Goal: Task Accomplishment & Management: Manage account settings

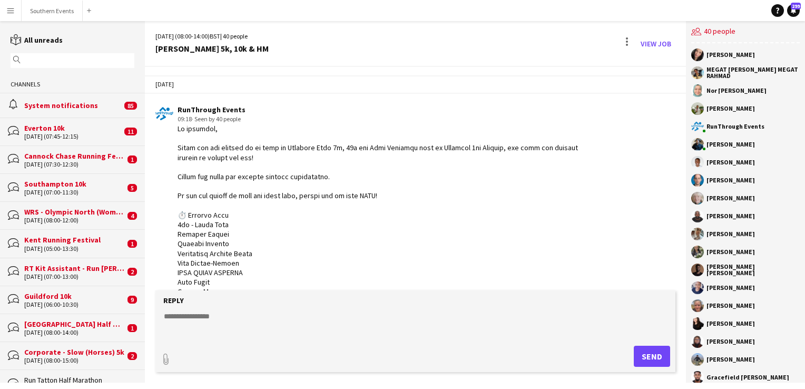
scroll to position [388, 0]
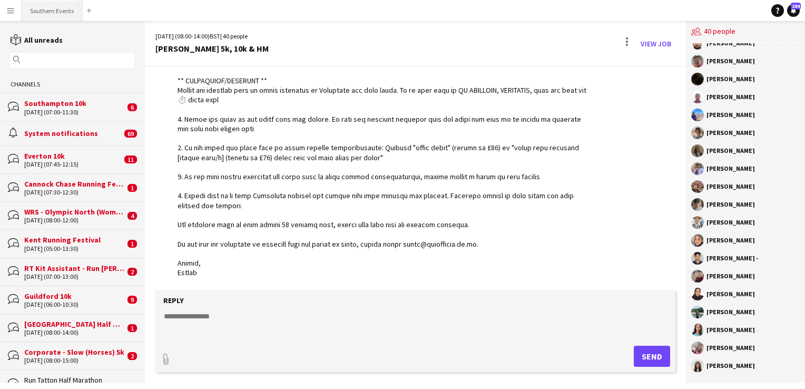
click at [57, 10] on button "Southern Events Close" at bounding box center [52, 11] width 61 height 21
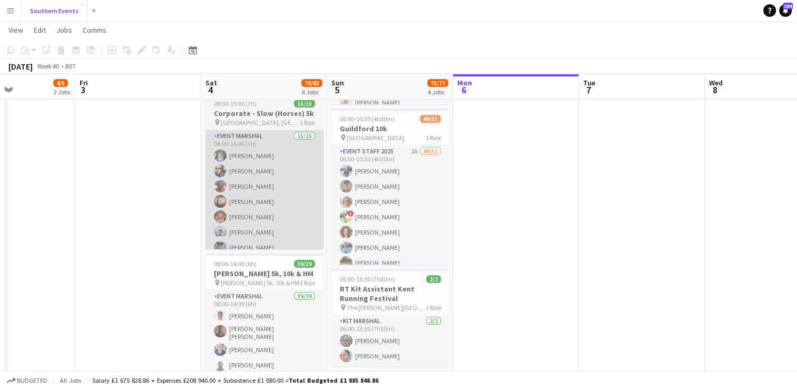
scroll to position [276, 0]
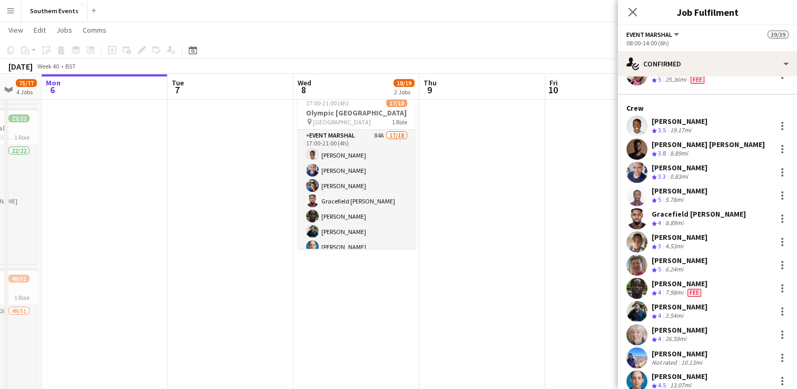
scroll to position [0, 0]
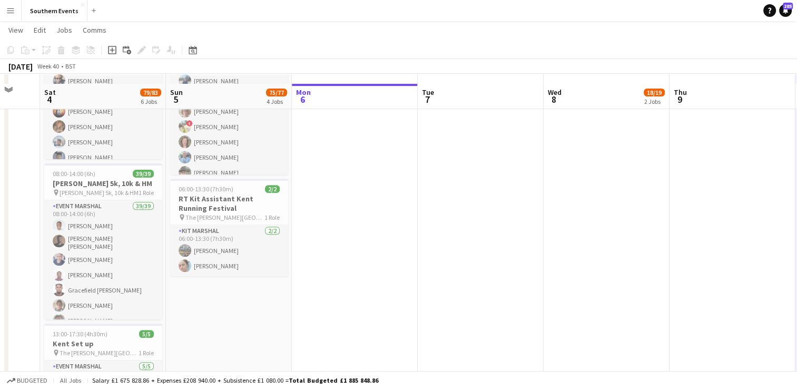
scroll to position [375, 0]
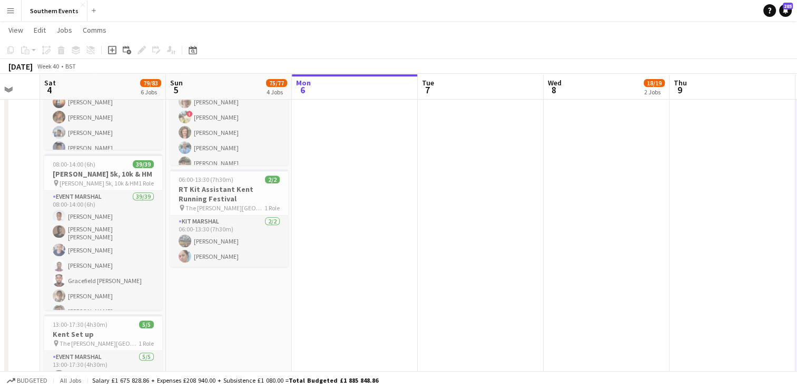
click at [11, 8] on app-icon "Menu" at bounding box center [10, 10] width 8 height 8
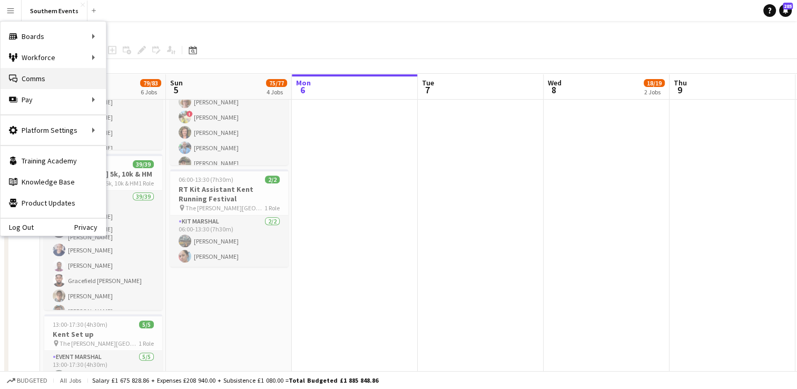
click at [31, 81] on link "Comms Comms" at bounding box center [53, 78] width 105 height 21
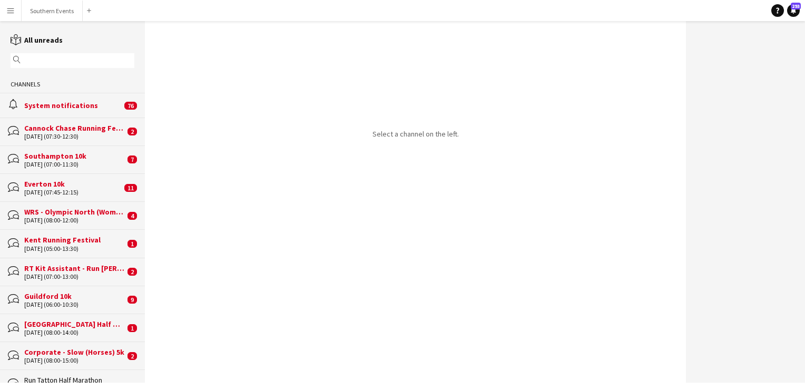
click at [68, 56] on input "text" at bounding box center [77, 60] width 109 height 9
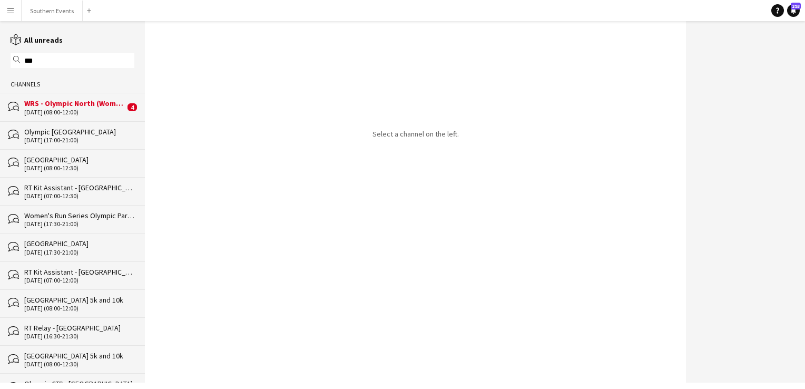
type input "***"
click at [85, 138] on div "[DATE] (17:00-21:00)" at bounding box center [79, 139] width 110 height 7
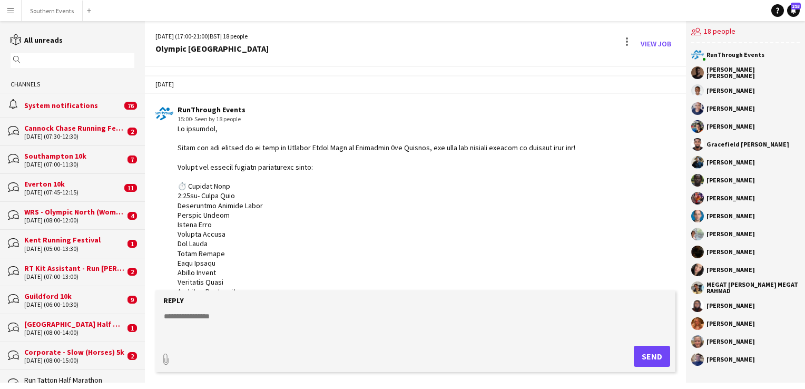
scroll to position [1067, 0]
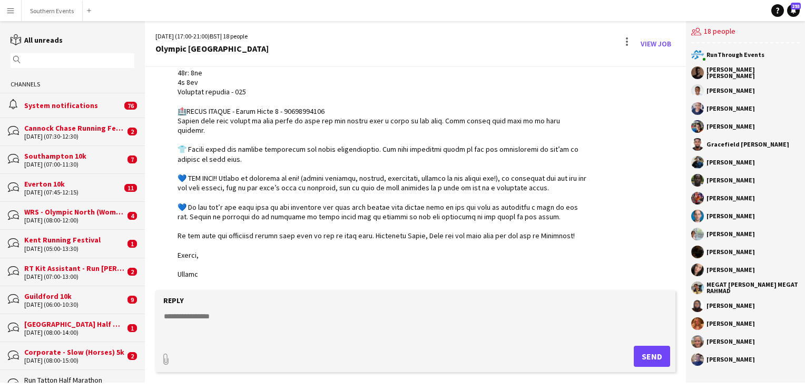
click at [184, 314] on textarea at bounding box center [417, 324] width 509 height 27
paste textarea "**********"
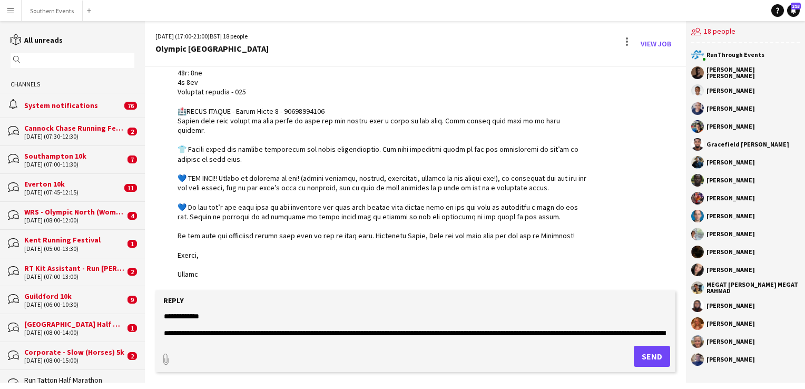
scroll to position [17, 0]
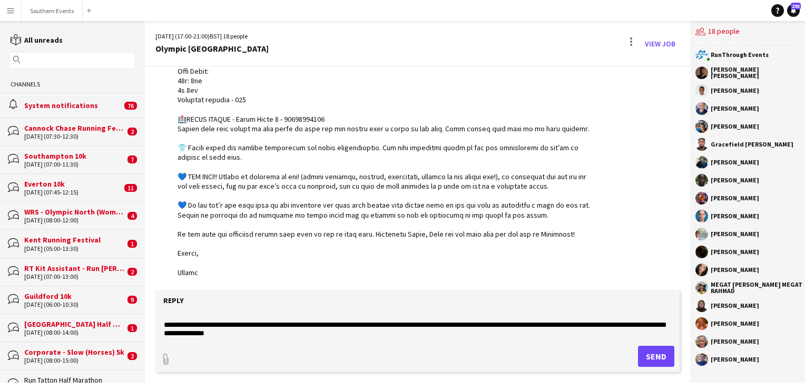
click at [338, 328] on textarea "**********" at bounding box center [417, 324] width 509 height 27
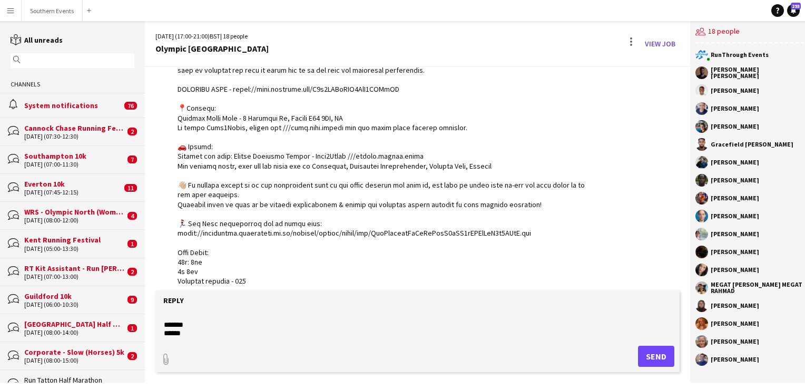
scroll to position [1067, 0]
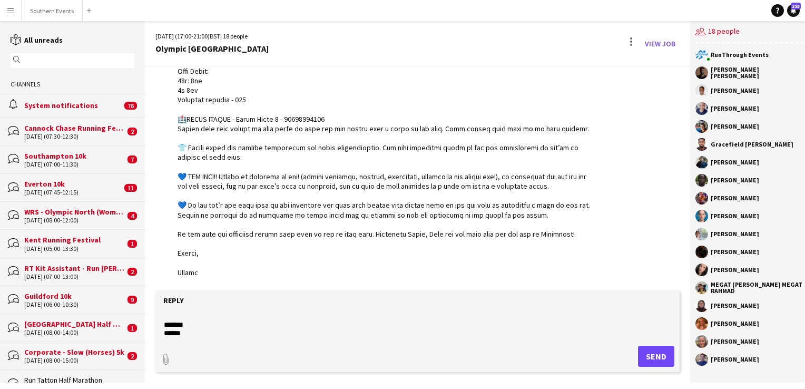
type textarea "**********"
click at [647, 354] on button "Send" at bounding box center [656, 356] width 36 height 21
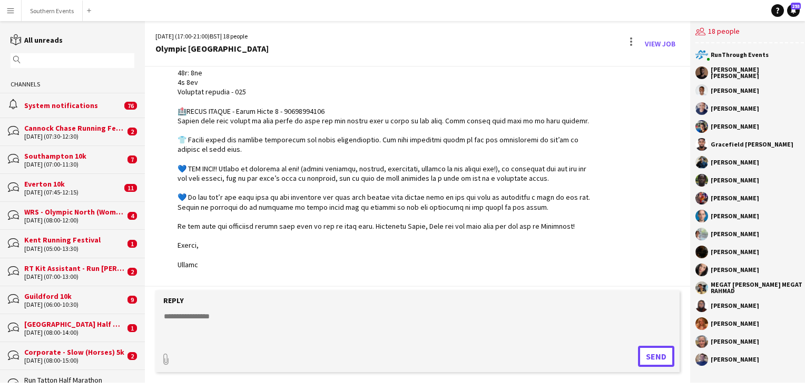
scroll to position [1188, 0]
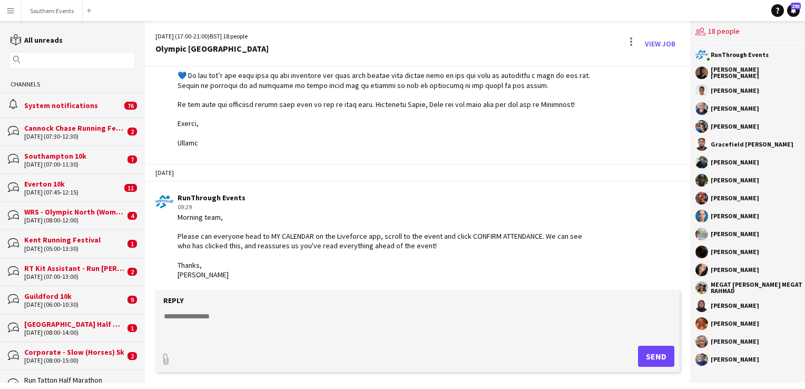
click at [6, 6] on app-icon "Menu" at bounding box center [10, 10] width 8 height 8
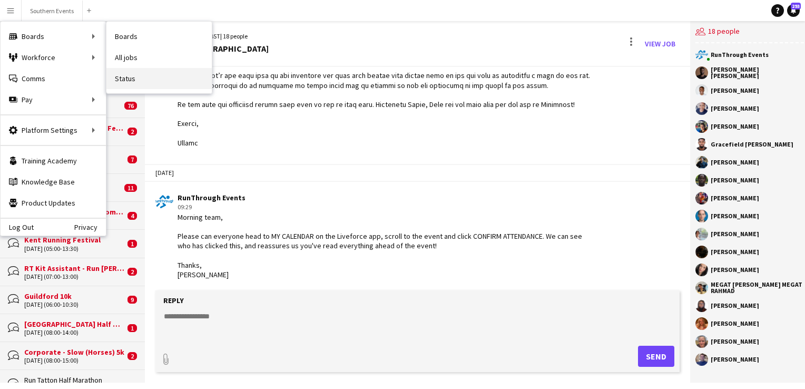
click at [131, 77] on link "Status" at bounding box center [158, 78] width 105 height 21
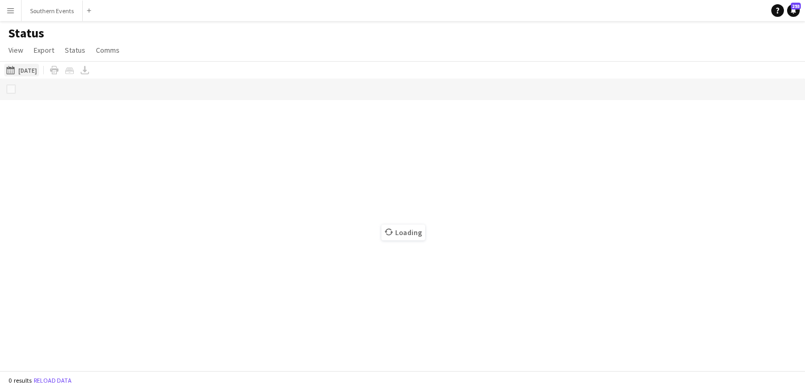
click at [39, 72] on button "[DATE] to [DATE] [DATE]" at bounding box center [21, 70] width 35 height 13
click at [27, 71] on button "[DATE] to [DATE] [DATE]" at bounding box center [21, 70] width 35 height 13
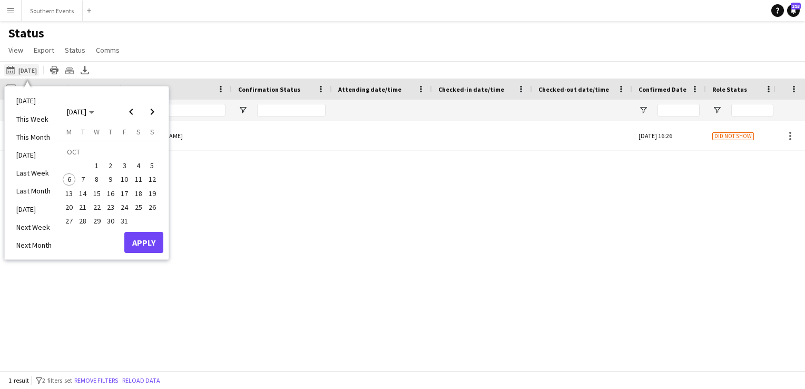
click at [36, 70] on button "[DATE] to [DATE] [DATE]" at bounding box center [21, 70] width 35 height 13
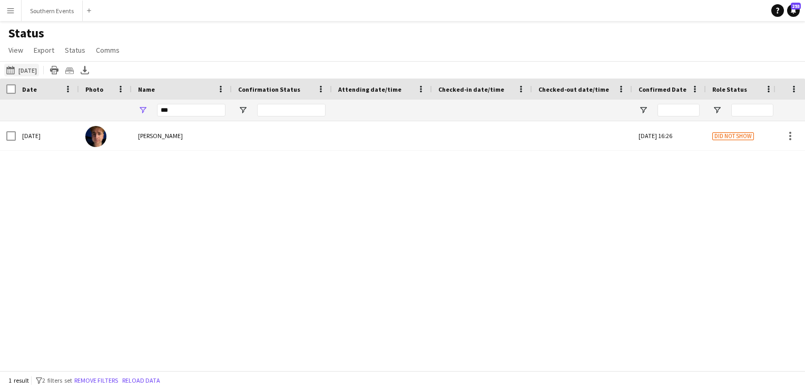
click at [29, 70] on button "[DATE] to [DATE] [DATE]" at bounding box center [21, 70] width 35 height 13
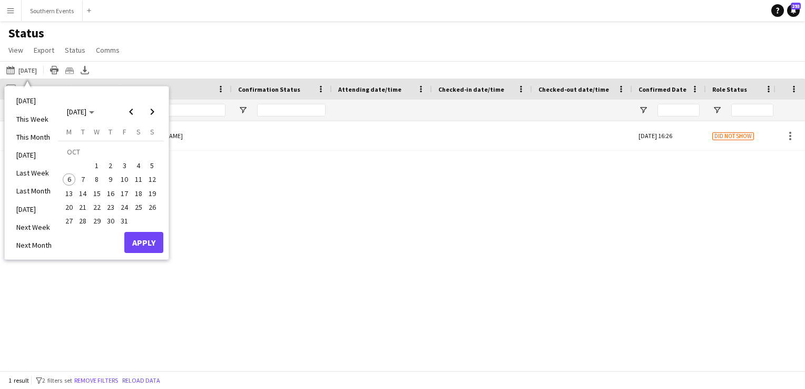
click at [94, 177] on span "8" at bounding box center [97, 179] width 13 height 13
click at [150, 237] on button "Apply" at bounding box center [143, 242] width 39 height 21
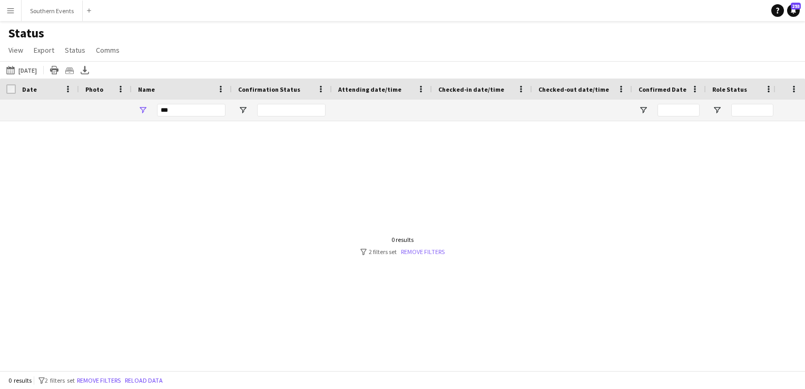
click at [415, 254] on link "Remove filters" at bounding box center [423, 252] width 44 height 8
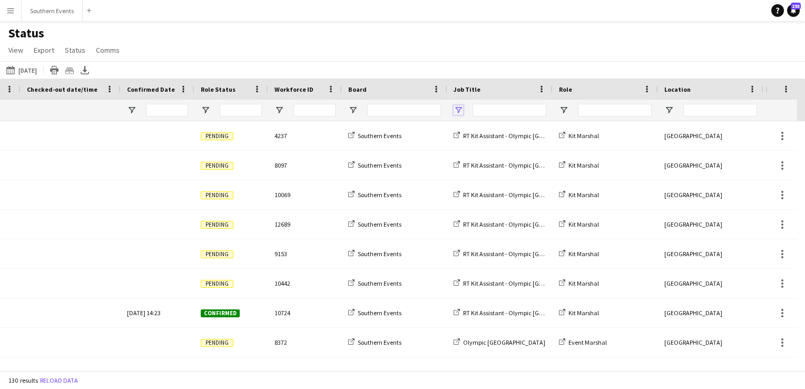
click at [461, 108] on span "Open Filter Menu" at bounding box center [457, 109] width 9 height 9
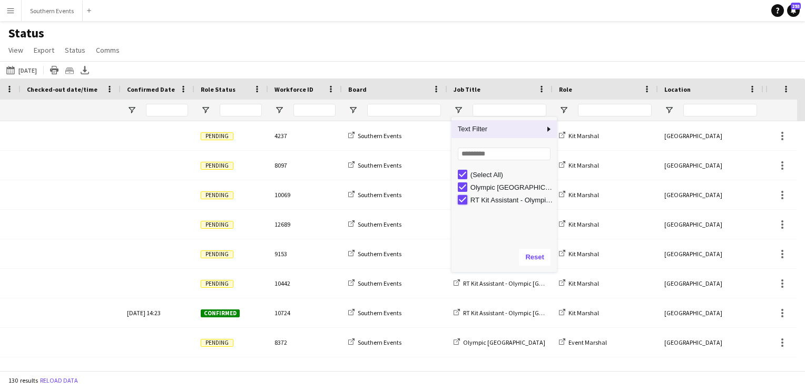
type input "**********"
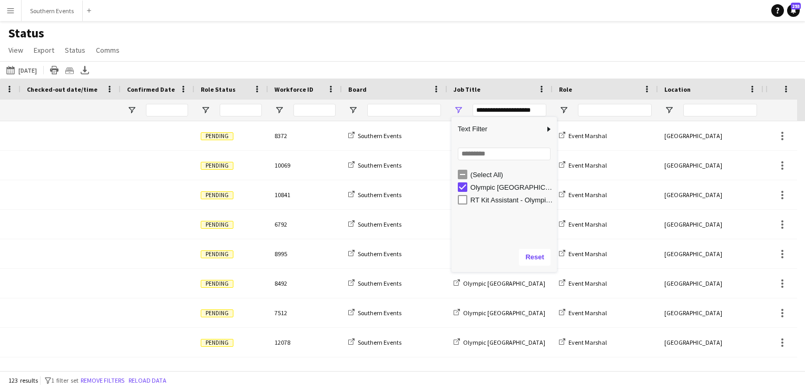
click at [408, 44] on div "Status View Views Default view New view Update view Delete view Edit name Custo…" at bounding box center [402, 43] width 805 height 36
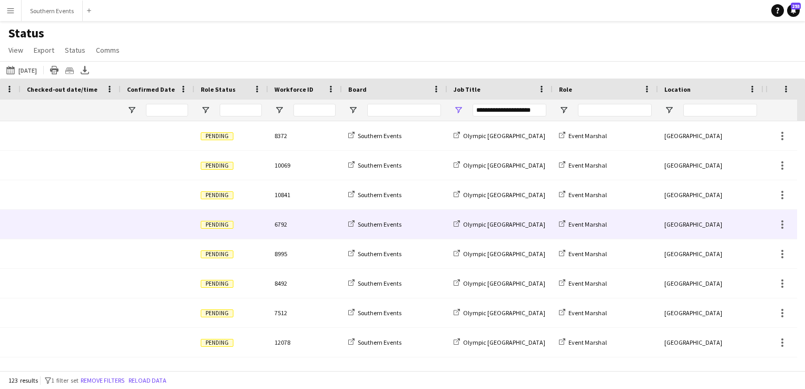
scroll to position [0, 282]
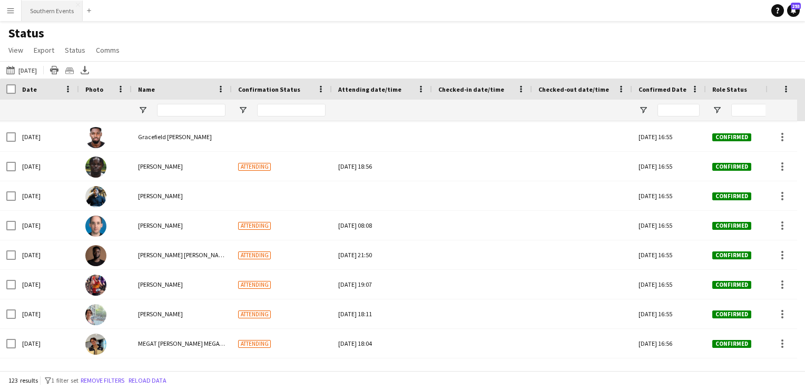
click at [46, 7] on button "Southern Events Close" at bounding box center [52, 11] width 61 height 21
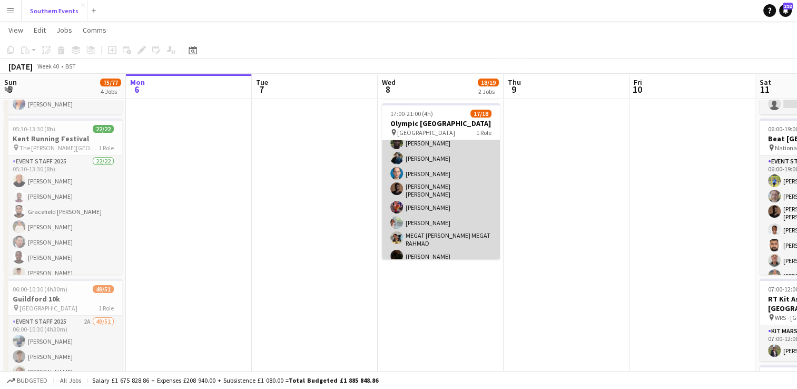
scroll to position [179, 0]
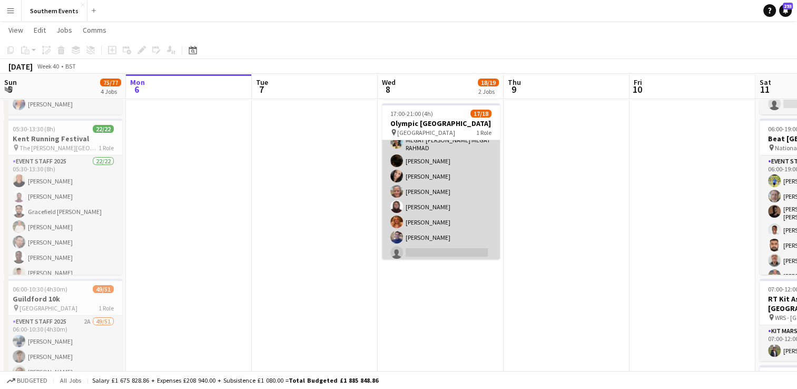
click at [453, 191] on app-card-role "Event Marshal 84A 17/18 17:00-21:00 (4h) [PERSON_NAME] [PERSON_NAME] [PERSON_NA…" at bounding box center [441, 112] width 118 height 302
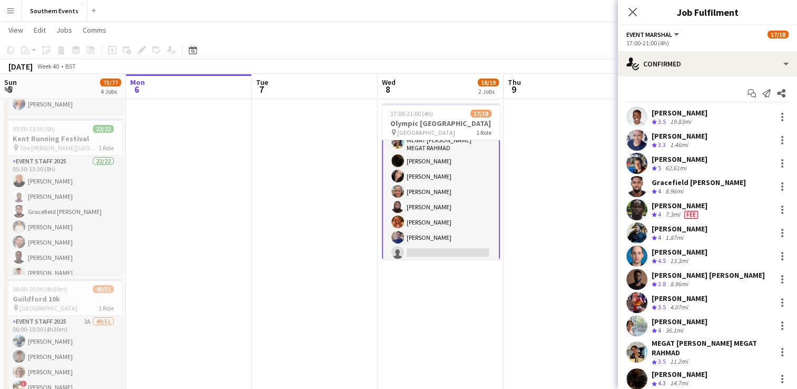
scroll to position [169, 0]
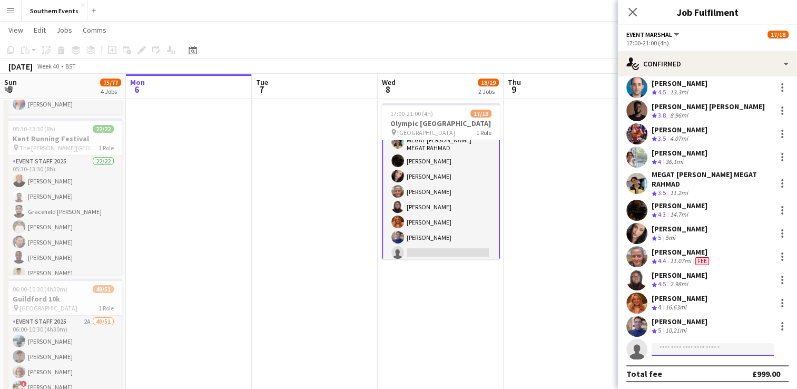
click at [678, 347] on input at bounding box center [713, 349] width 122 height 13
type input "********"
click at [685, 368] on span "[PERSON_NAME][EMAIL_ADDRESS][PERSON_NAME][DOMAIN_NAME]" at bounding box center [712, 372] width 105 height 8
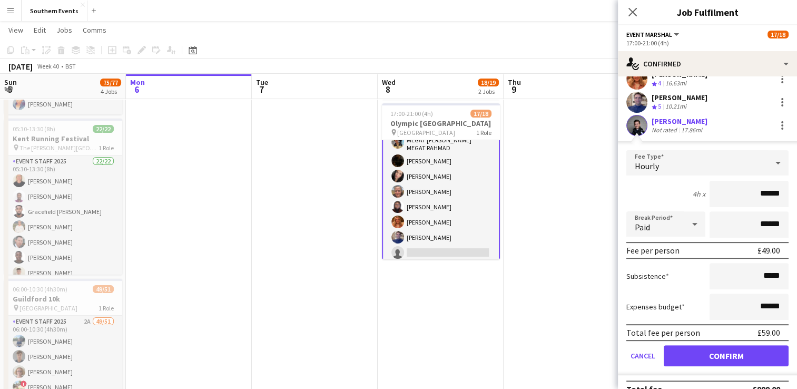
scroll to position [407, 0]
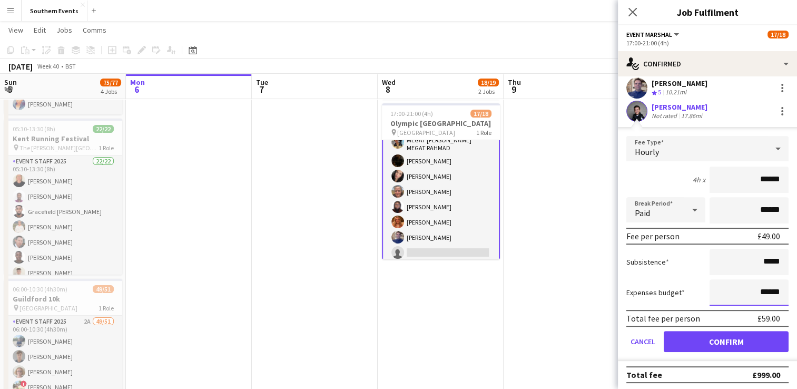
click at [756, 292] on input "******" at bounding box center [748, 292] width 79 height 26
type input "*****"
click at [756, 175] on input "******" at bounding box center [748, 179] width 79 height 26
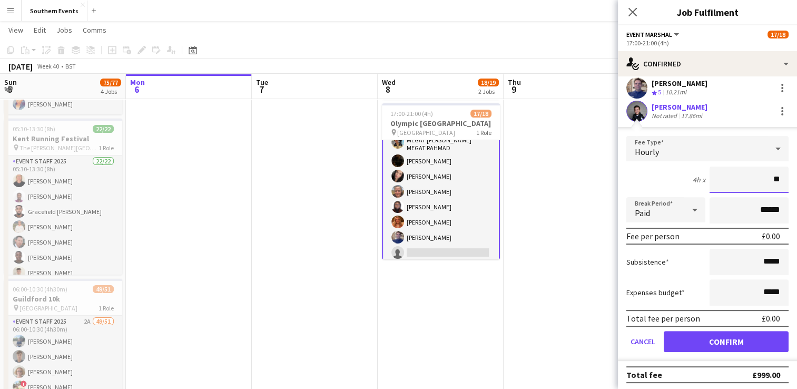
type input "**"
click at [665, 175] on div "4h x **" at bounding box center [707, 179] width 162 height 26
click at [713, 343] on button "Confirm" at bounding box center [726, 341] width 125 height 21
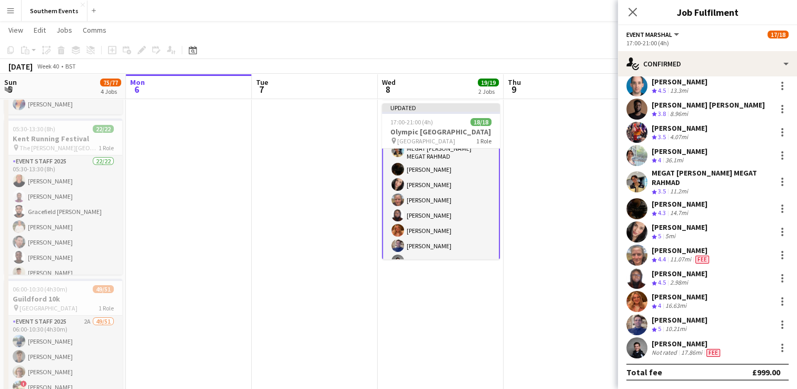
scroll to position [169, 0]
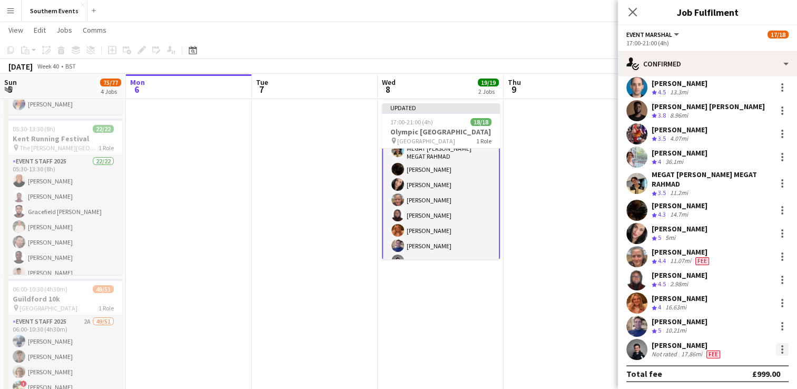
click at [776, 349] on div at bounding box center [782, 349] width 13 height 13
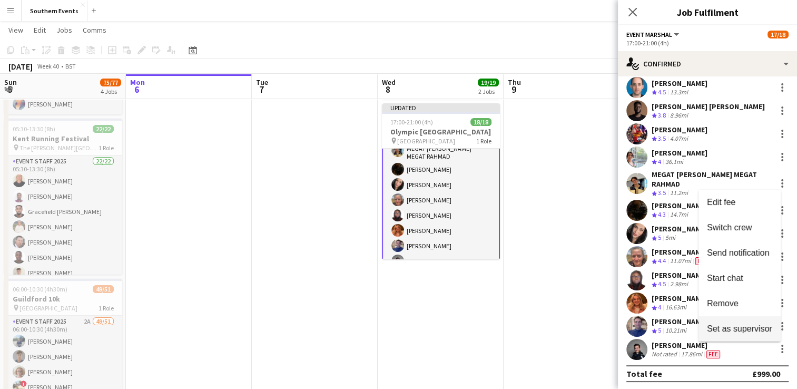
click at [738, 324] on span "Set as supervisor" at bounding box center [739, 328] width 65 height 9
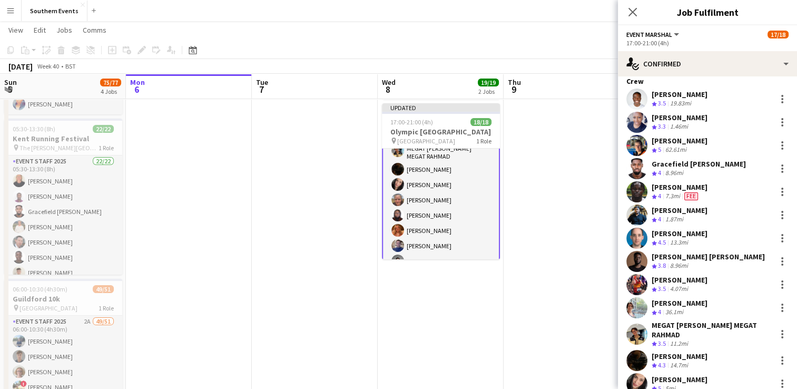
scroll to position [208, 0]
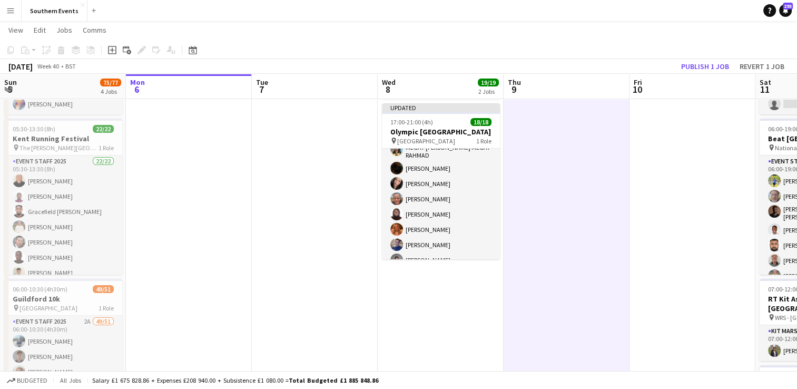
scroll to position [179, 0]
click at [703, 63] on button "Publish 1 job" at bounding box center [705, 67] width 56 height 14
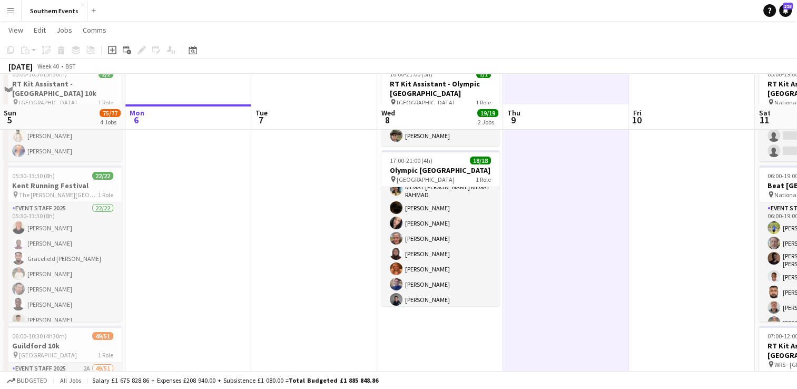
scroll to position [0, 0]
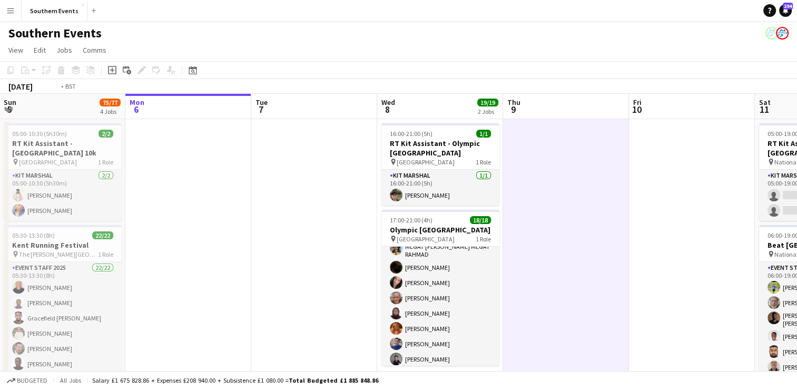
drag, startPoint x: 355, startPoint y: 218, endPoint x: 372, endPoint y: 216, distance: 17.4
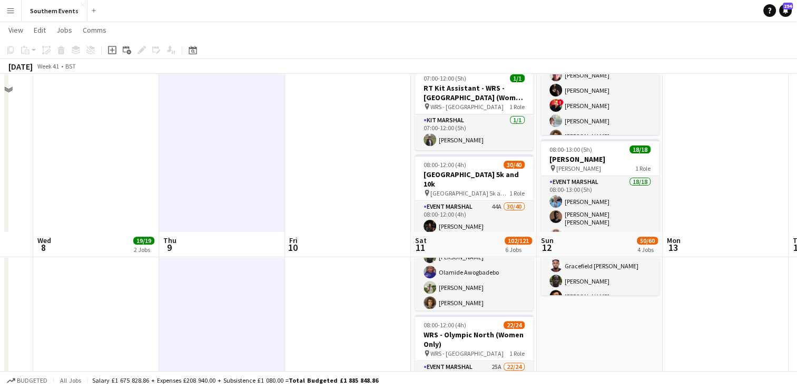
scroll to position [474, 0]
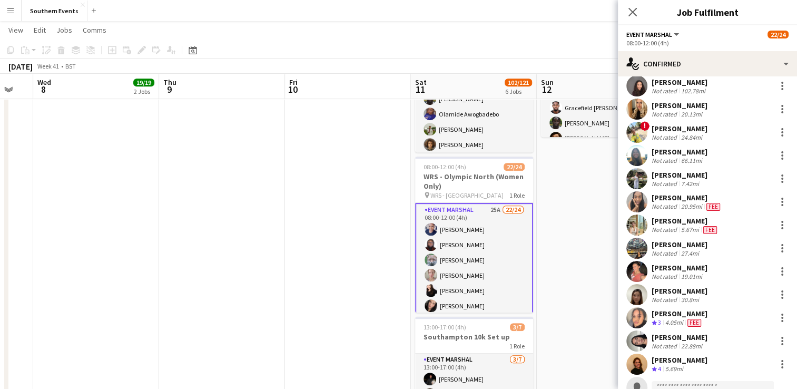
scroll to position [302, 0]
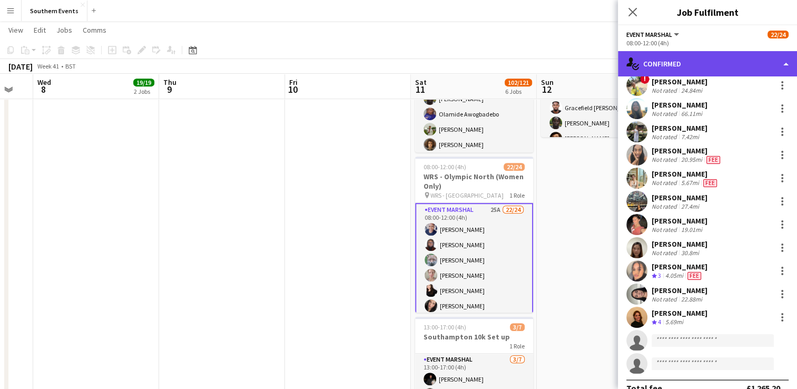
click at [709, 61] on div "single-neutral-actions-check-2 Confirmed" at bounding box center [707, 63] width 179 height 25
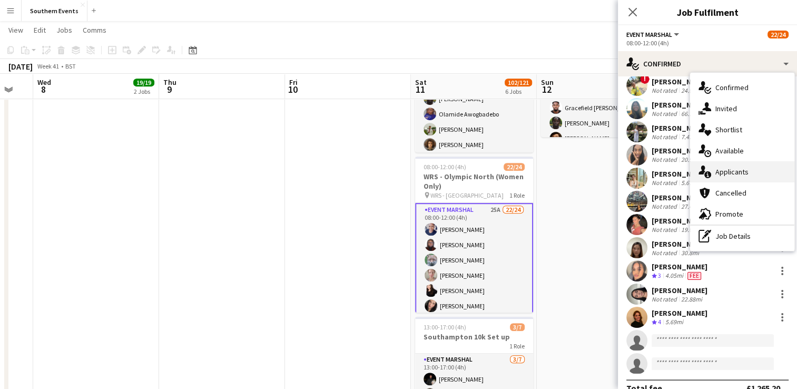
click at [730, 167] on span "Applicants" at bounding box center [731, 171] width 33 height 9
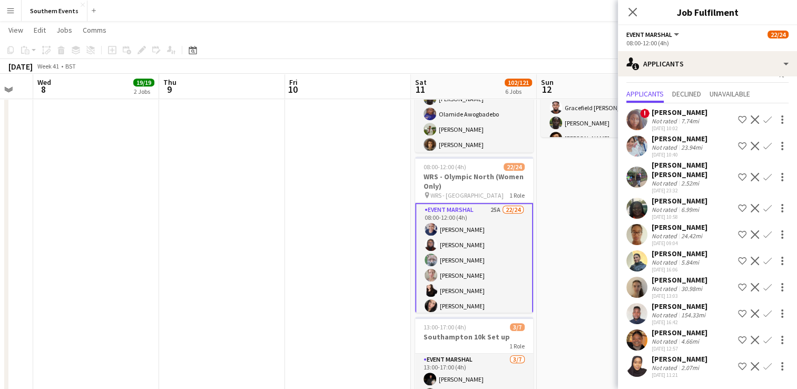
scroll to position [38, 0]
click at [763, 341] on app-icon "Confirm" at bounding box center [767, 340] width 8 height 8
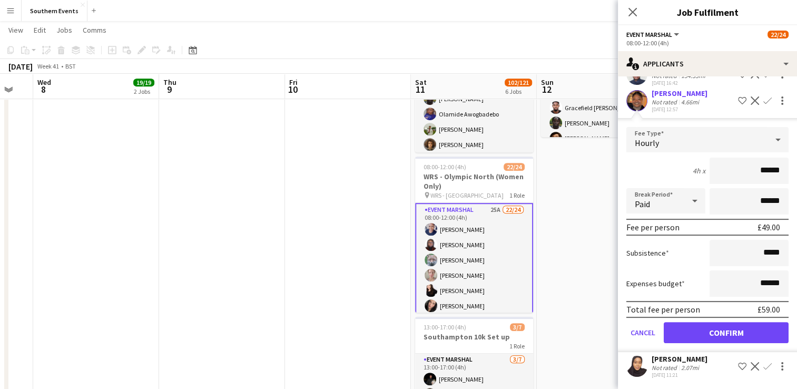
scroll to position [276, 0]
click at [706, 331] on button "Confirm" at bounding box center [726, 332] width 125 height 21
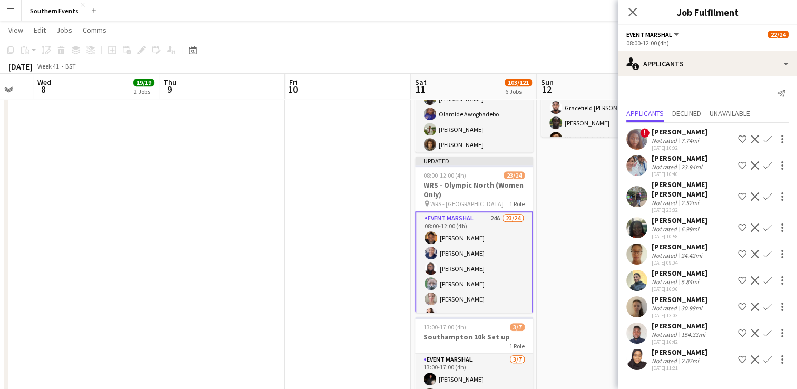
scroll to position [0, 0]
click at [766, 355] on app-icon "Confirm" at bounding box center [767, 359] width 8 height 8
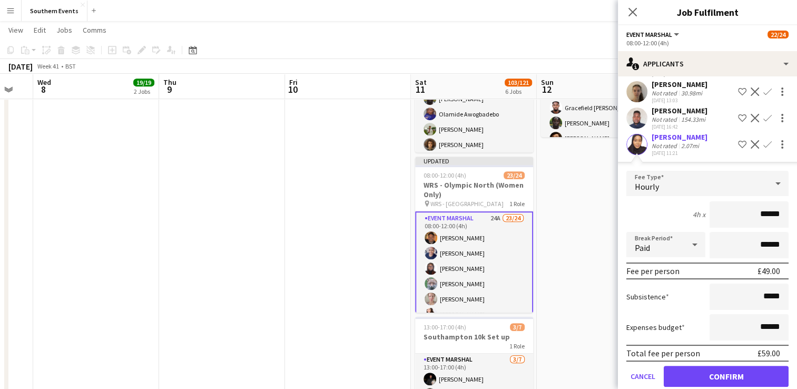
scroll to position [249, 0]
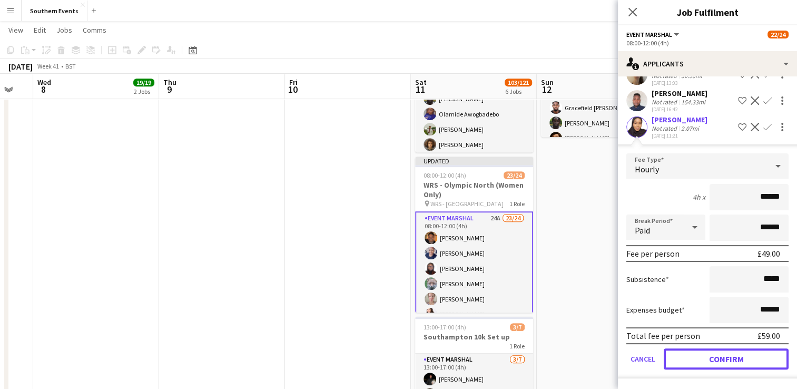
drag, startPoint x: 712, startPoint y: 357, endPoint x: 559, endPoint y: 282, distance: 170.3
click at [712, 357] on button "Confirm" at bounding box center [726, 358] width 125 height 21
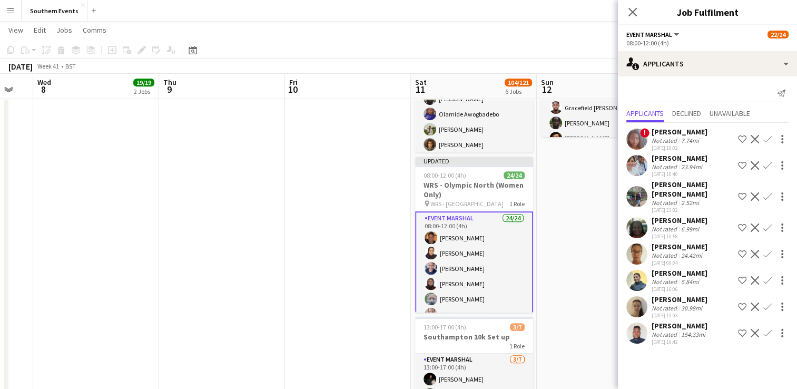
scroll to position [0, 0]
click at [539, 269] on app-date-cell "06:00-11:30 (5h30m) 0/1 RT Kit Assistant - [GEOGRAPHIC_DATA] 10k pin [GEOGRAPHI…" at bounding box center [600, 69] width 126 height 851
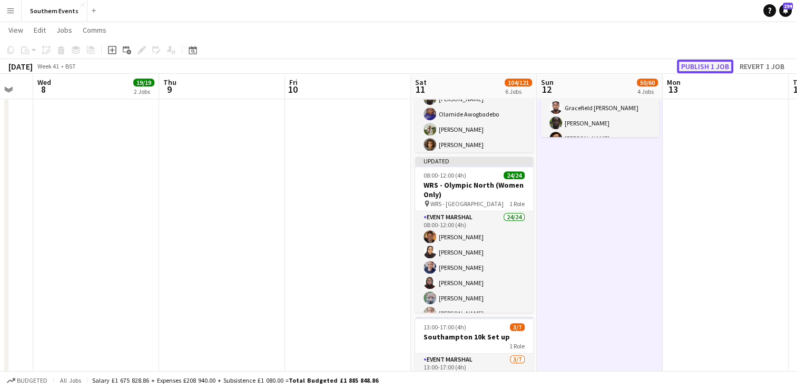
drag, startPoint x: 685, startPoint y: 62, endPoint x: 683, endPoint y: 70, distance: 7.5
click at [685, 62] on button "Publish 1 job" at bounding box center [705, 67] width 56 height 14
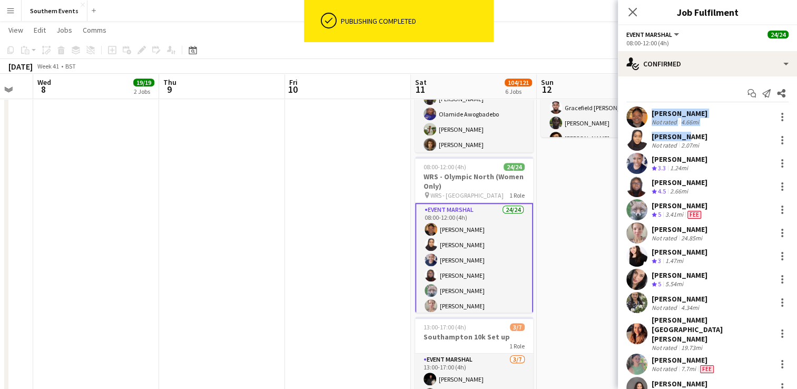
drag, startPoint x: 649, startPoint y: 110, endPoint x: 680, endPoint y: 138, distance: 41.8
click at [680, 138] on div "[PERSON_NAME] Not rated 4.66mi [PERSON_NAME] Not rated 2.07mi [PERSON_NAME] Cre…" at bounding box center [707, 390] width 179 height 569
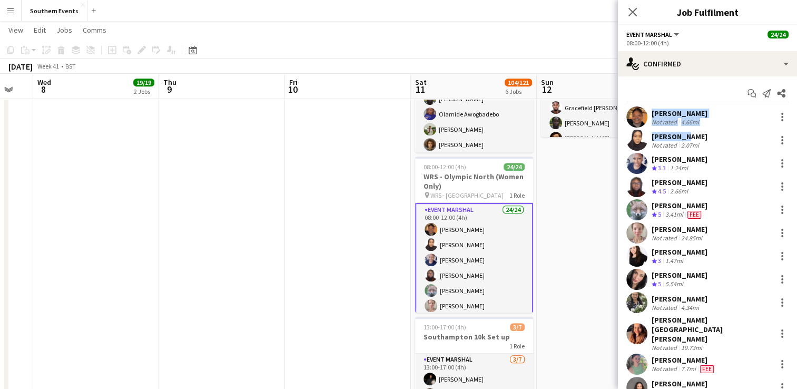
copy div "[PERSON_NAME] Not rated 4.66mi [PERSON_NAME]"
click at [3, 10] on button "Menu" at bounding box center [10, 10] width 21 height 21
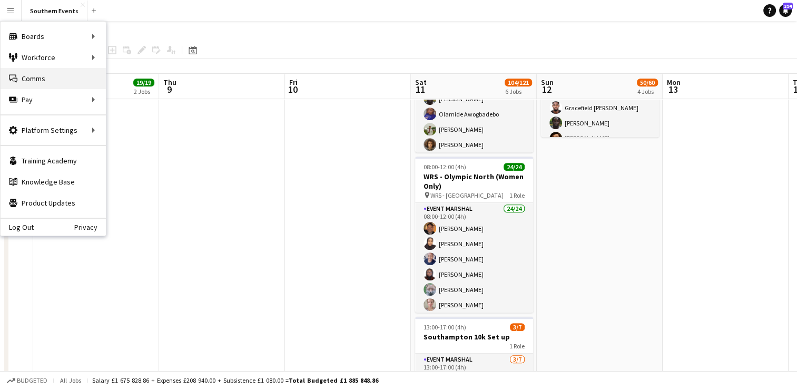
click at [39, 80] on link "Comms Comms" at bounding box center [53, 78] width 105 height 21
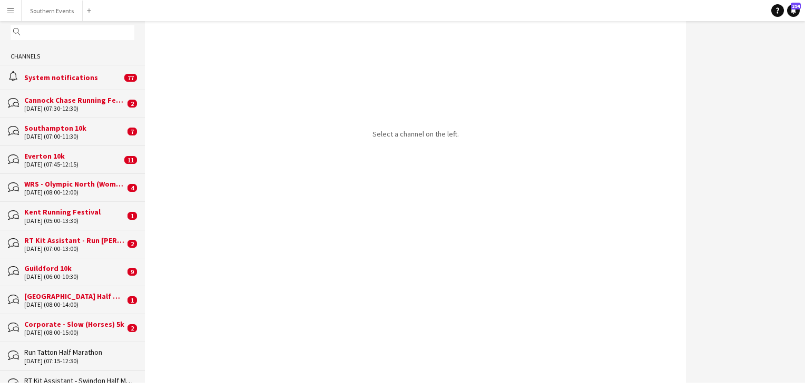
scroll to position [53, 0]
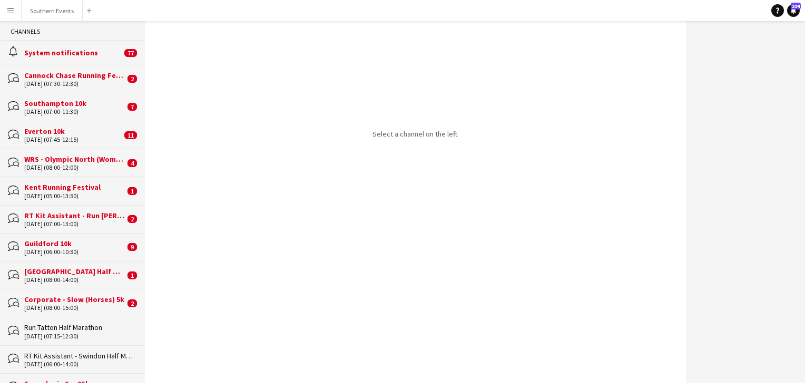
click at [80, 169] on div "[DATE] (08:00-12:00)" at bounding box center [74, 167] width 101 height 7
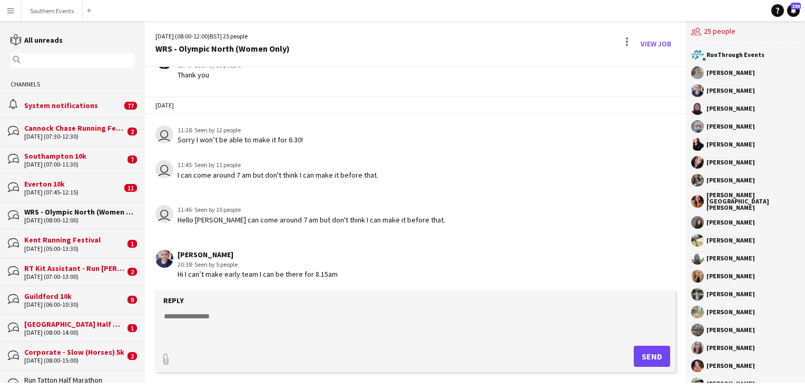
scroll to position [1205, 0]
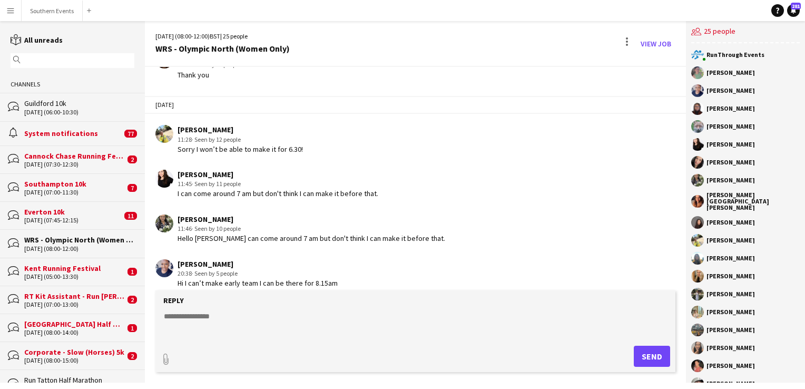
click at [223, 319] on textarea at bounding box center [417, 324] width 509 height 27
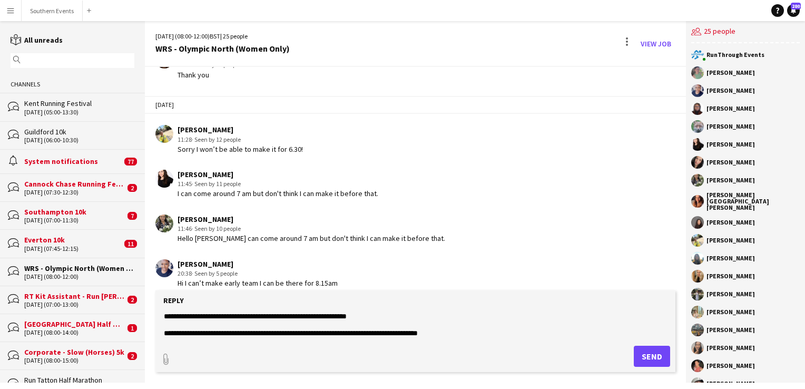
type textarea "**********"
click at [651, 356] on button "Send" at bounding box center [652, 356] width 36 height 21
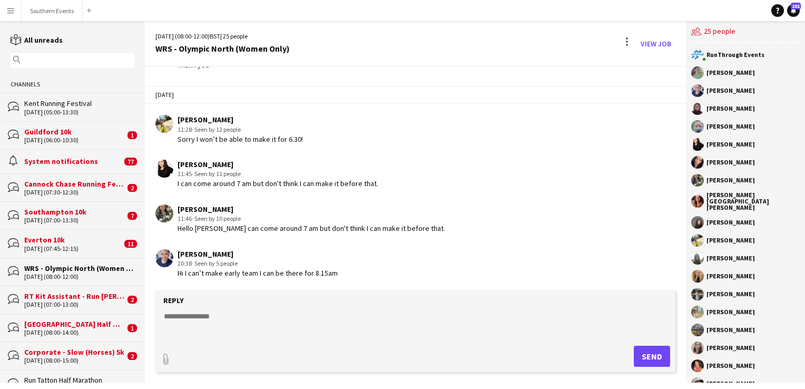
scroll to position [1307, 0]
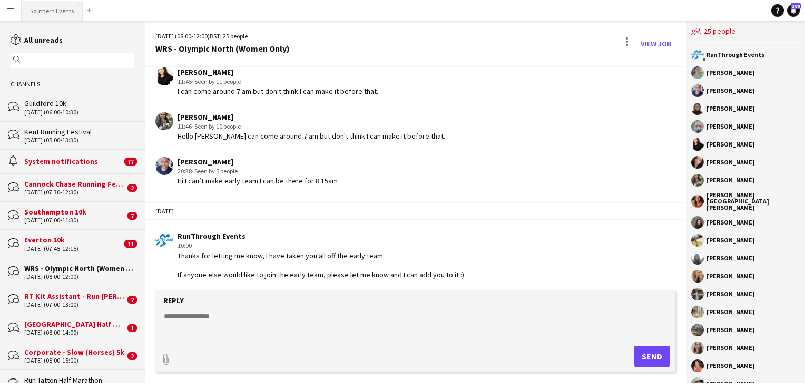
click at [45, 14] on button "Southern Events Close" at bounding box center [52, 11] width 61 height 21
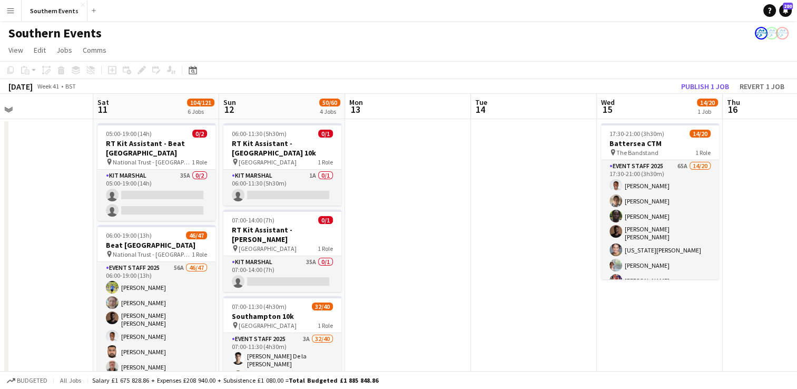
scroll to position [0, 279]
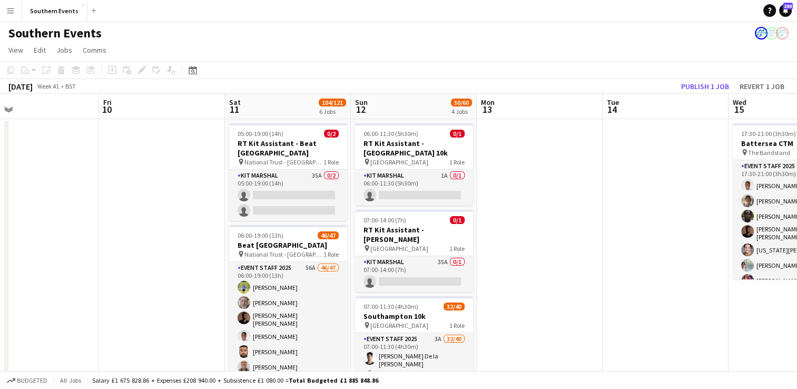
drag, startPoint x: 589, startPoint y: 239, endPoint x: 83, endPoint y: 258, distance: 506.5
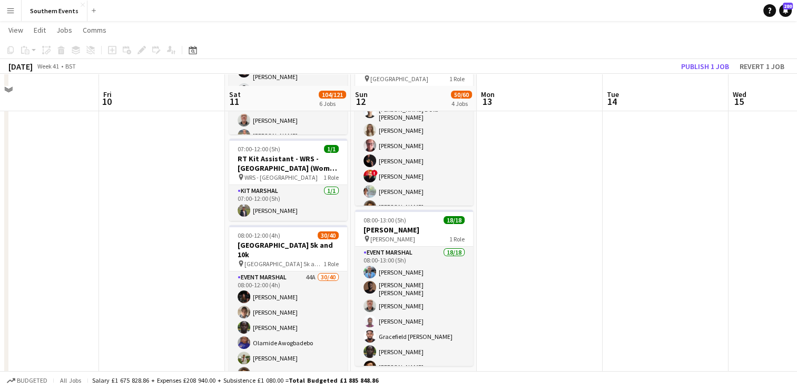
scroll to position [263, 0]
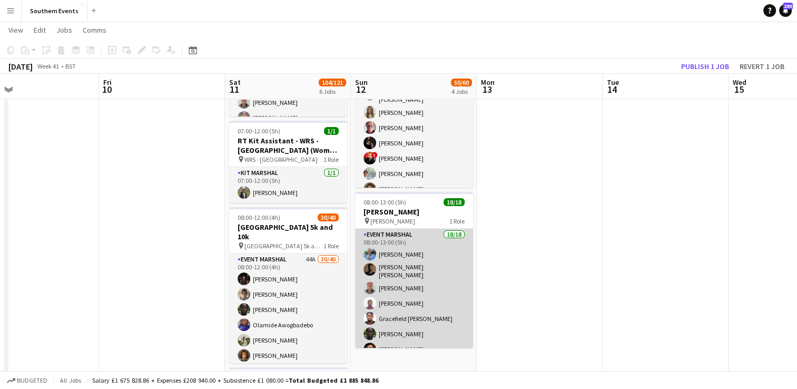
click at [408, 256] on app-card-role "Event Marshal 18/18 08:00-13:00 (5h) [PERSON_NAME] [PERSON_NAME] [PERSON_NAME] …" at bounding box center [414, 378] width 118 height 299
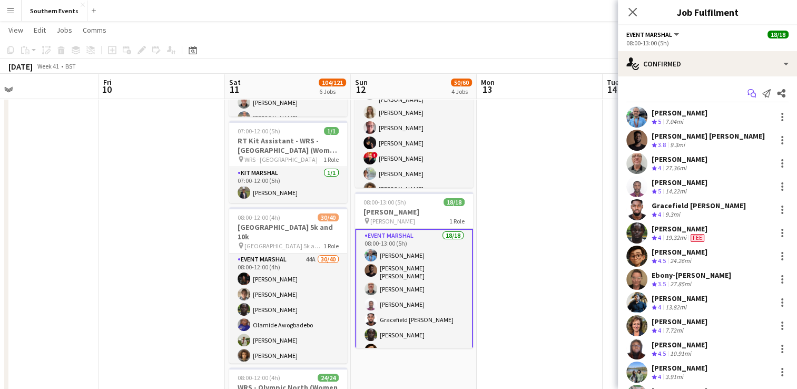
click at [747, 95] on icon "Start chat" at bounding box center [751, 93] width 8 height 8
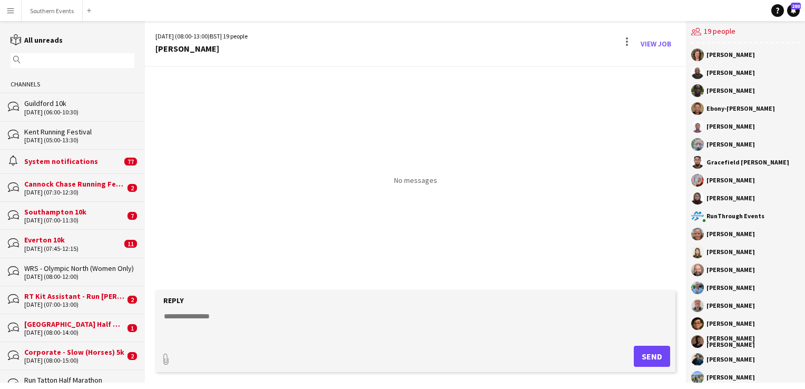
scroll to position [12, 0]
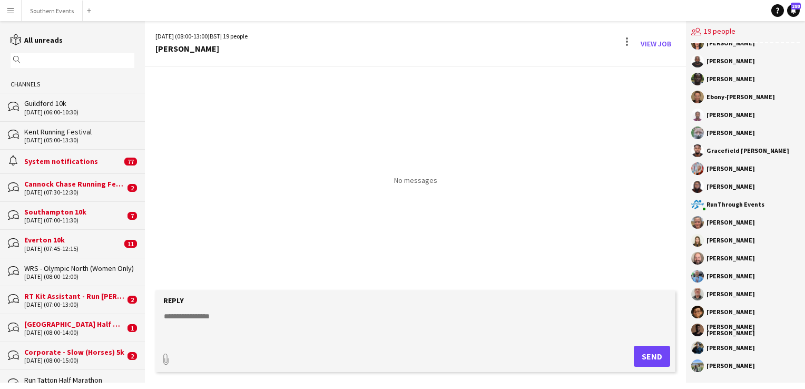
drag, startPoint x: 707, startPoint y: 53, endPoint x: 763, endPoint y: 365, distance: 316.7
click at [762, 365] on div "[PERSON_NAME] [PERSON_NAME] [PERSON_NAME]-[PERSON_NAME] [PERSON_NAME] [PERSON_N…" at bounding box center [745, 212] width 119 height 339
copy div "[PERSON_NAME] [PERSON_NAME] [PERSON_NAME]-[PERSON_NAME] [PERSON_NAME] [PERSON_N…"
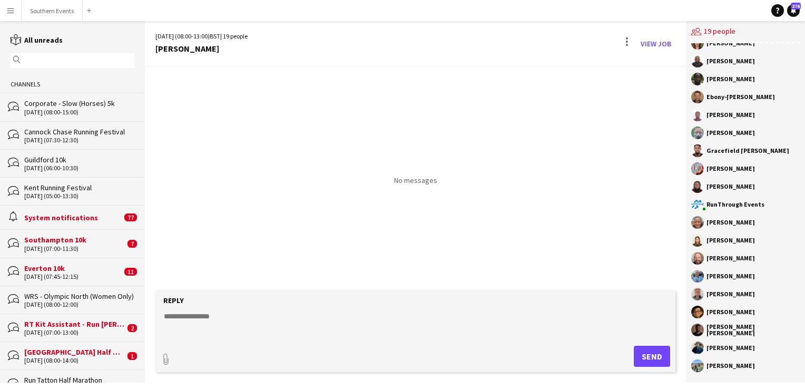
click at [752, 232] on app-chat-member "[PERSON_NAME]" at bounding box center [745, 225] width 109 height 18
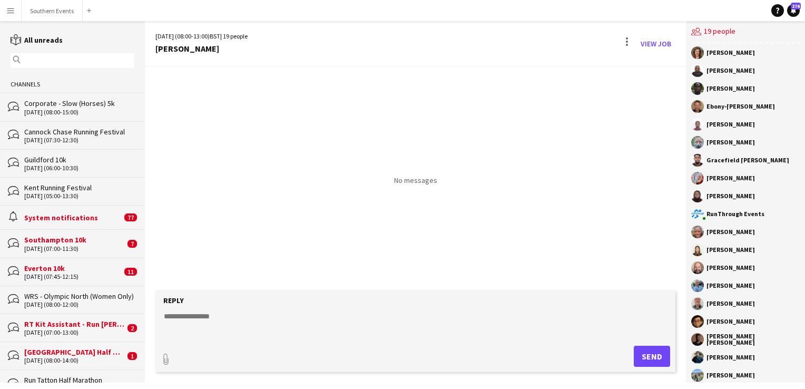
scroll to position [0, 0]
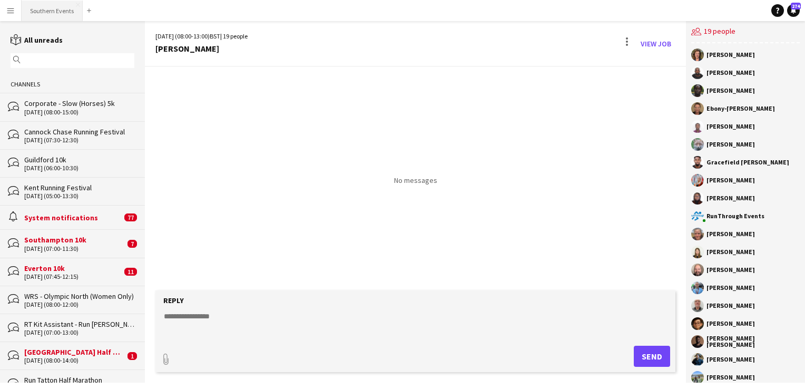
click at [55, 14] on button "Southern Events Close" at bounding box center [52, 11] width 61 height 21
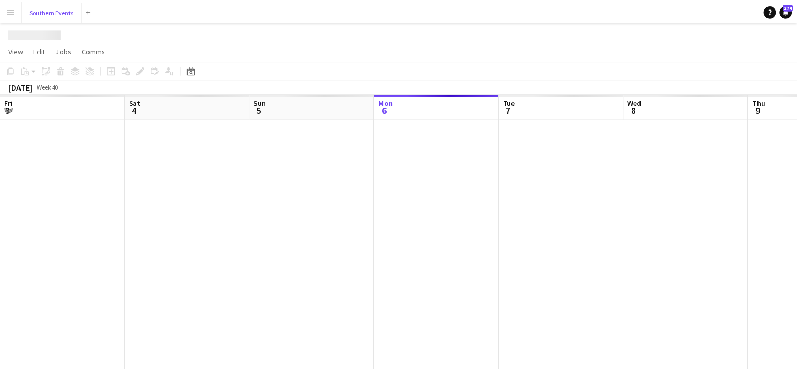
scroll to position [0, 252]
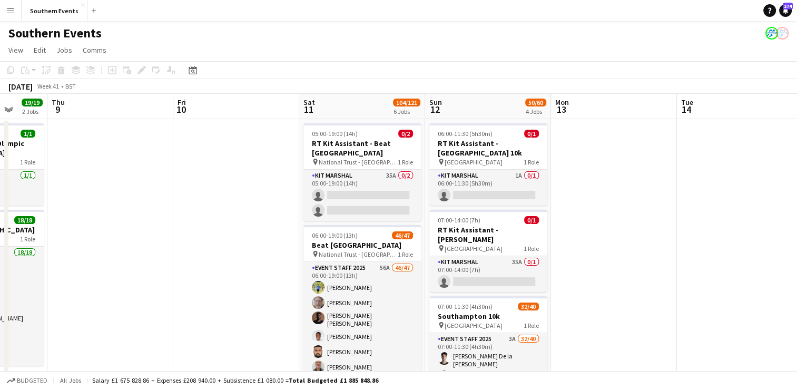
drag, startPoint x: 646, startPoint y: 217, endPoint x: 217, endPoint y: 218, distance: 429.3
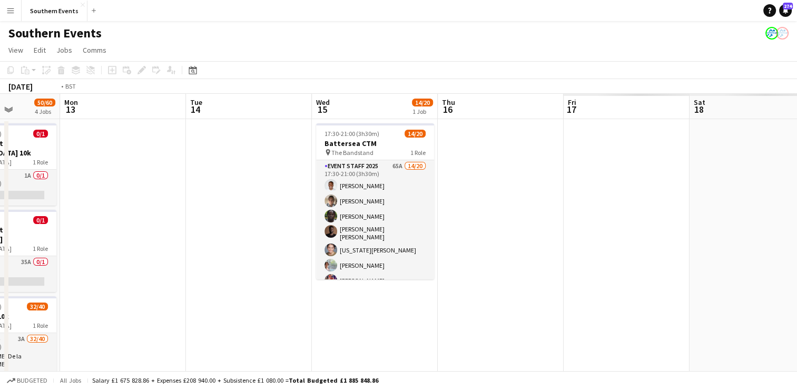
drag, startPoint x: 463, startPoint y: 210, endPoint x: 68, endPoint y: 255, distance: 397.6
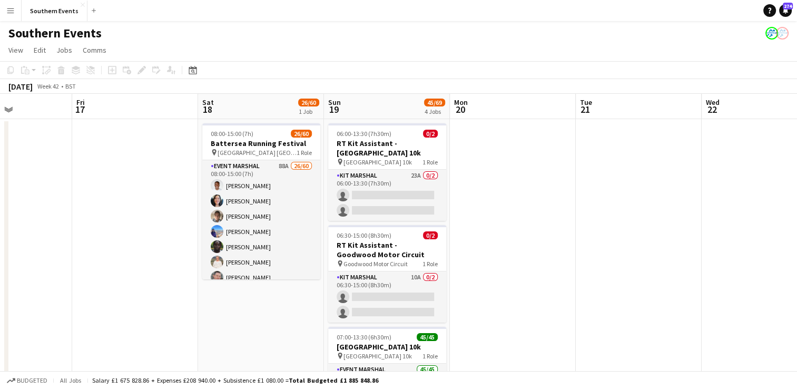
drag, startPoint x: 478, startPoint y: 193, endPoint x: 98, endPoint y: 249, distance: 383.8
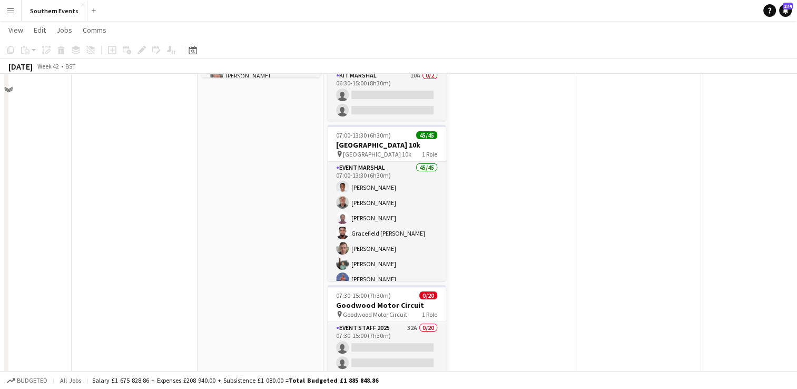
scroll to position [158, 0]
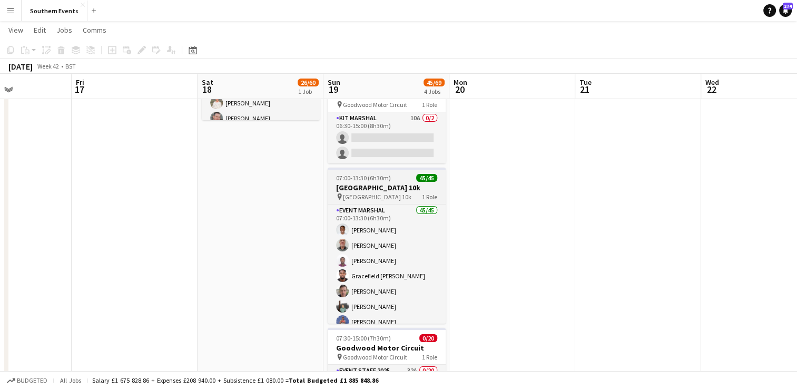
click at [383, 186] on h3 "[GEOGRAPHIC_DATA] 10k" at bounding box center [387, 187] width 118 height 9
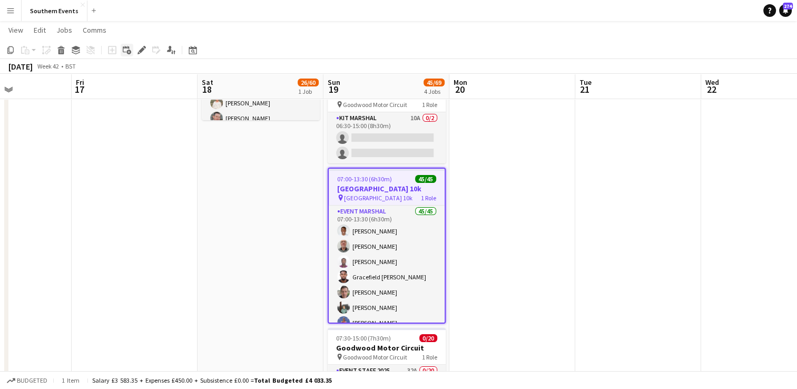
click at [133, 49] on div "Add linked Job" at bounding box center [127, 50] width 13 height 13
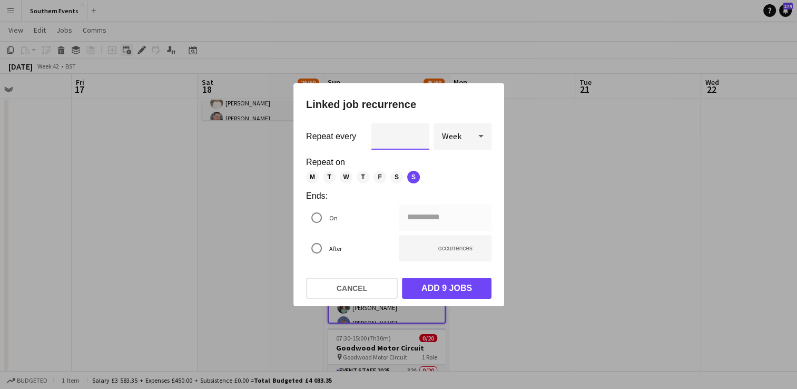
scroll to position [0, 0]
click at [565, 184] on div at bounding box center [398, 194] width 797 height 389
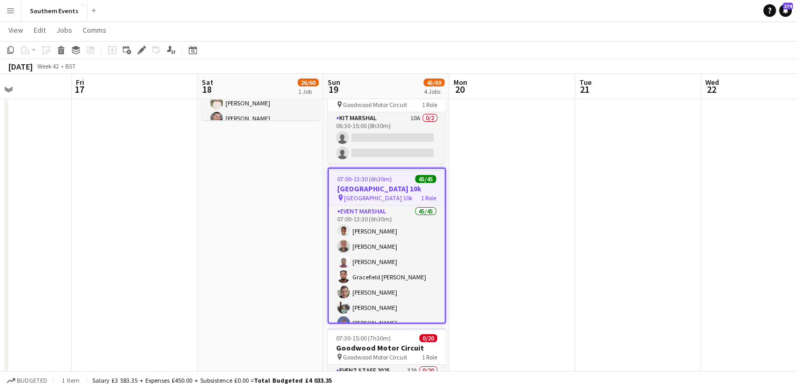
scroll to position [158, 0]
click at [144, 48] on icon "Edit" at bounding box center [141, 50] width 8 height 8
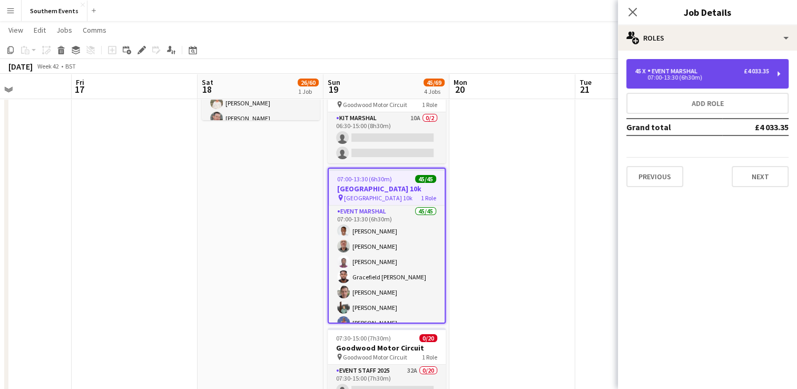
click at [711, 79] on div "07:00-13:30 (6h30m)" at bounding box center [702, 77] width 134 height 5
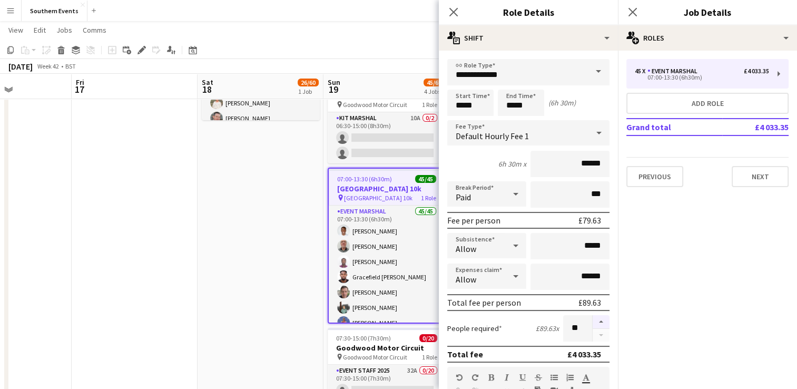
click at [596, 321] on button "button" at bounding box center [601, 322] width 17 height 14
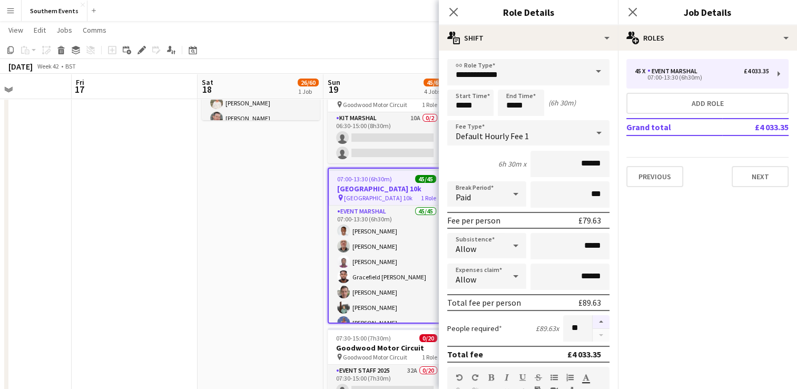
click at [596, 321] on button "button" at bounding box center [601, 322] width 17 height 14
click at [593, 334] on button "button" at bounding box center [601, 335] width 17 height 13
type input "**"
click at [285, 257] on app-date-cell "08:00-15:00 (7h) 26/60 Battersea Running Festival pin Millennium Arena Batterse…" at bounding box center [261, 385] width 126 height 851
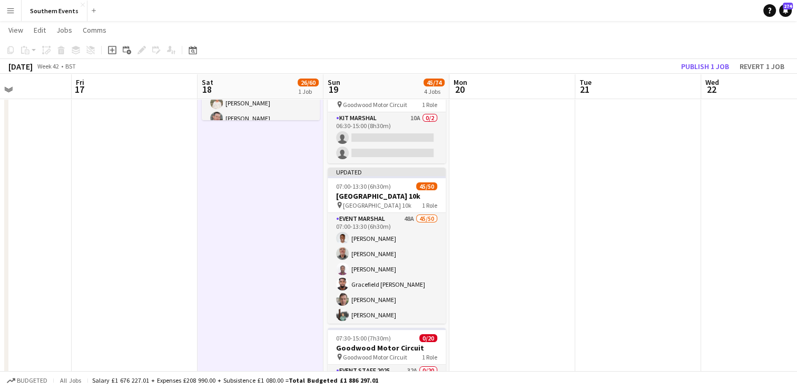
drag, startPoint x: 409, startPoint y: 254, endPoint x: 729, endPoint y: 70, distance: 369.8
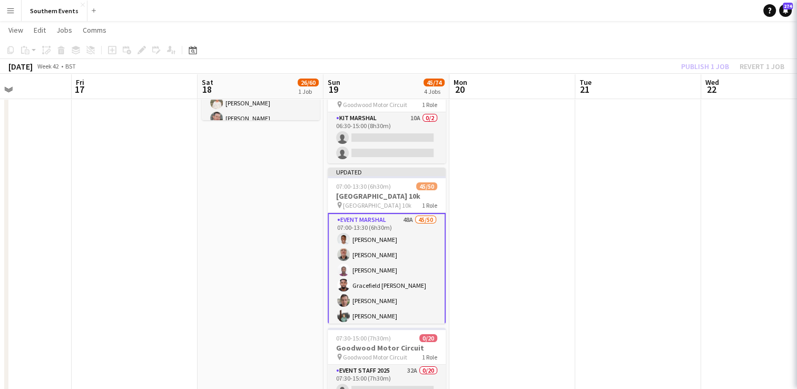
scroll to position [0, 431]
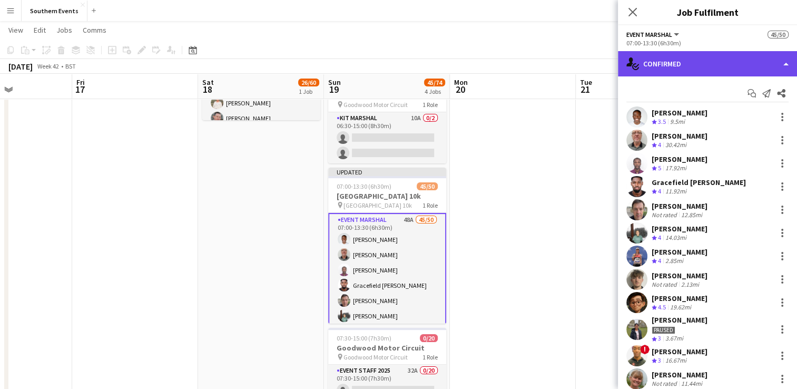
click at [721, 71] on div "single-neutral-actions-check-2 Confirmed" at bounding box center [707, 63] width 179 height 25
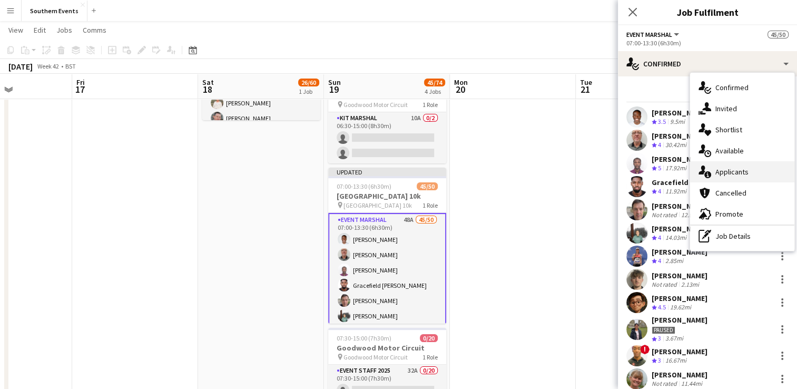
click at [746, 176] on span "Applicants" at bounding box center [731, 171] width 33 height 9
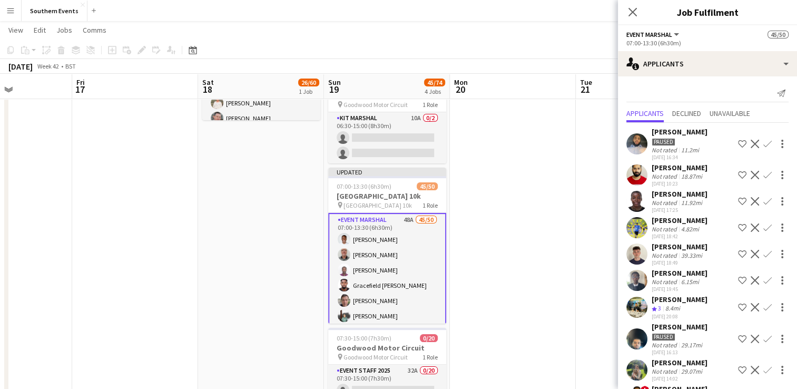
scroll to position [53, 0]
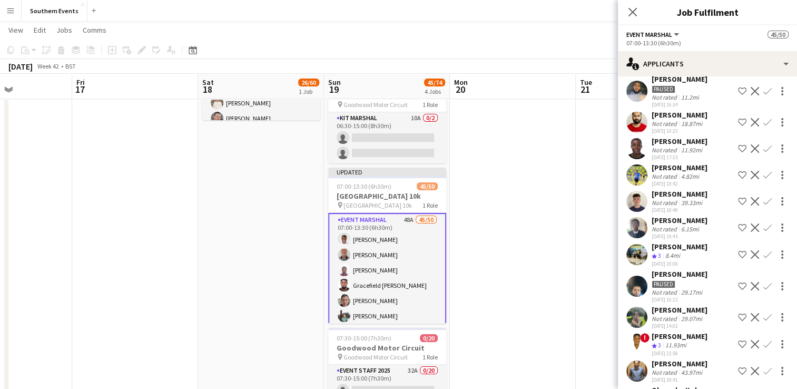
click at [763, 179] on app-icon "Confirm" at bounding box center [767, 175] width 8 height 8
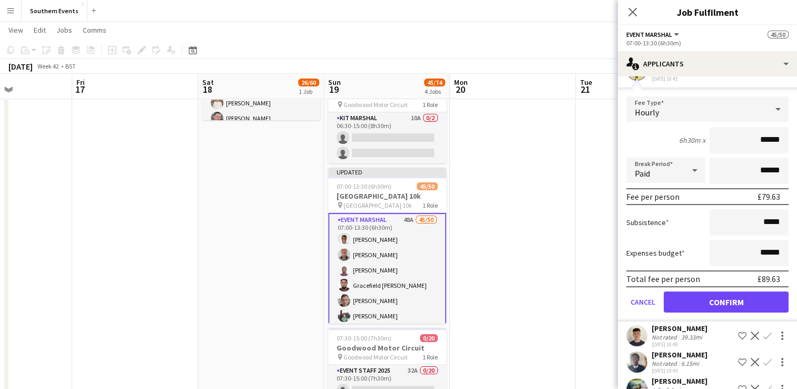
scroll to position [158, 0]
click at [718, 312] on button "Confirm" at bounding box center [726, 301] width 125 height 21
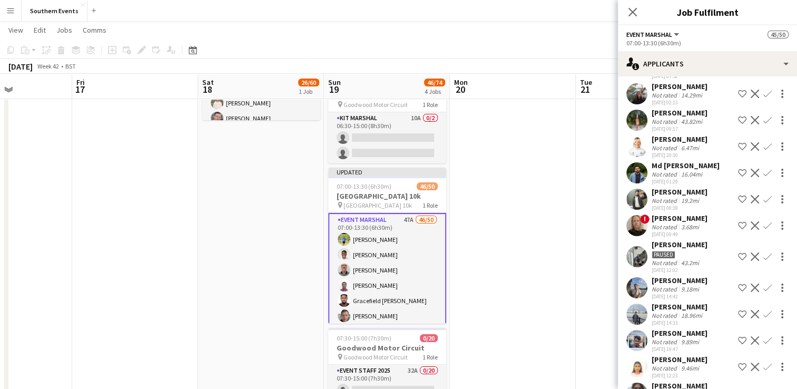
scroll to position [1064, 0]
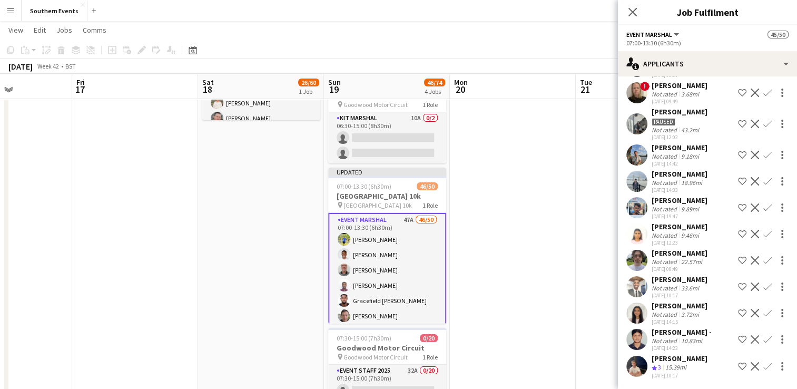
click at [636, 366] on app-user-avatar at bounding box center [636, 366] width 21 height 21
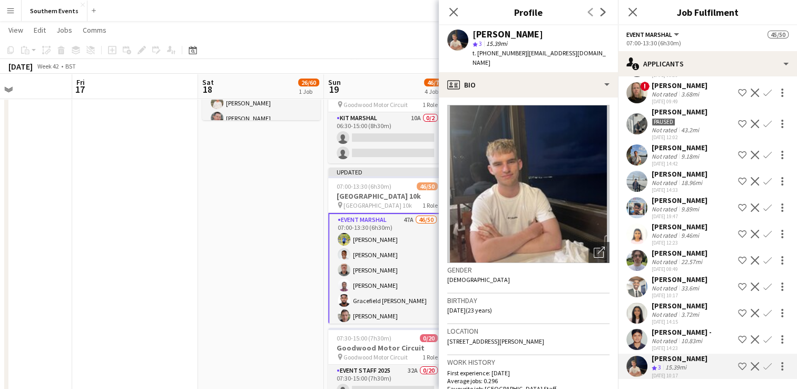
scroll to position [0, 0]
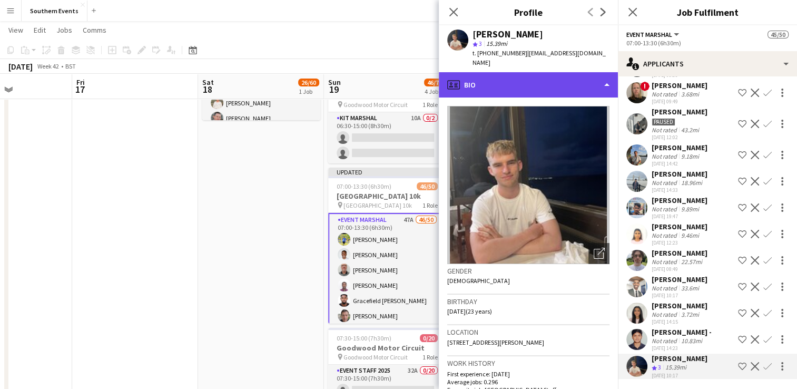
click at [507, 77] on div "profile Bio" at bounding box center [528, 84] width 179 height 25
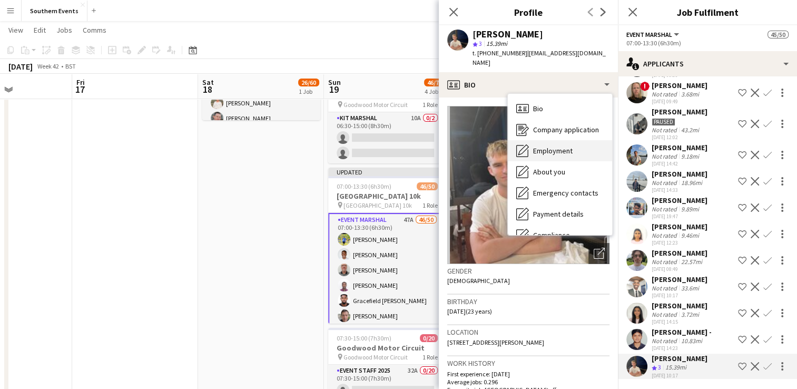
click at [559, 146] on span "Employment" at bounding box center [553, 150] width 40 height 9
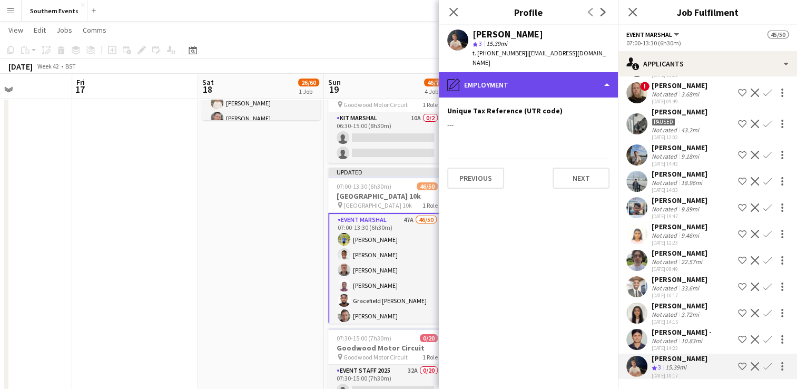
click at [535, 76] on div "pencil4 Employment" at bounding box center [528, 84] width 179 height 25
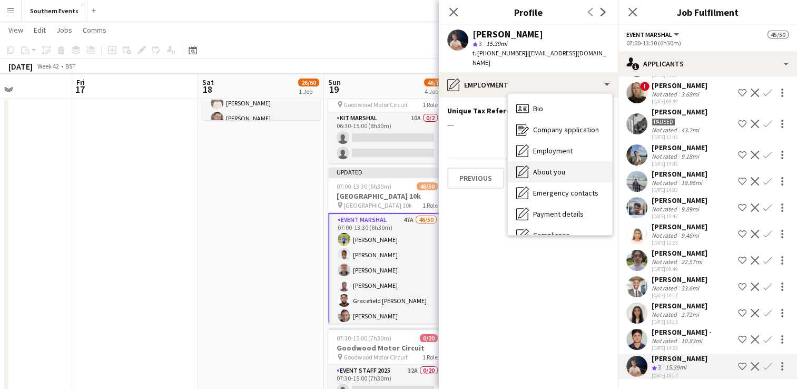
click at [551, 167] on span "About you" at bounding box center [549, 171] width 32 height 9
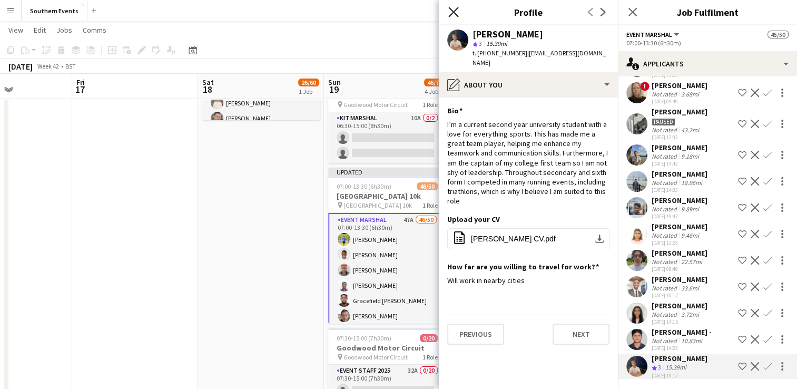
click at [453, 12] on icon at bounding box center [453, 12] width 10 height 10
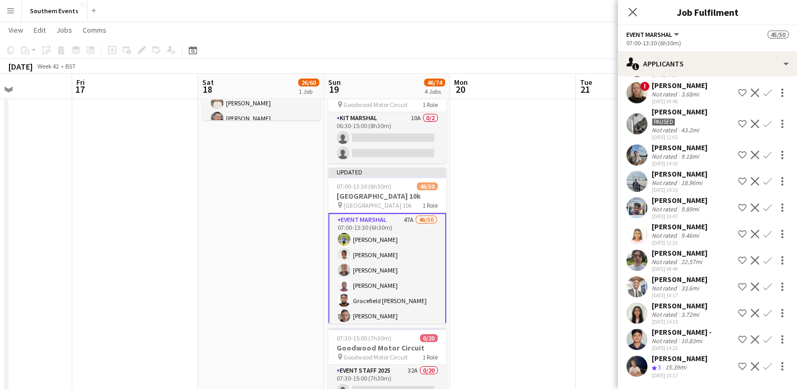
click at [763, 365] on app-icon "Confirm" at bounding box center [767, 366] width 8 height 8
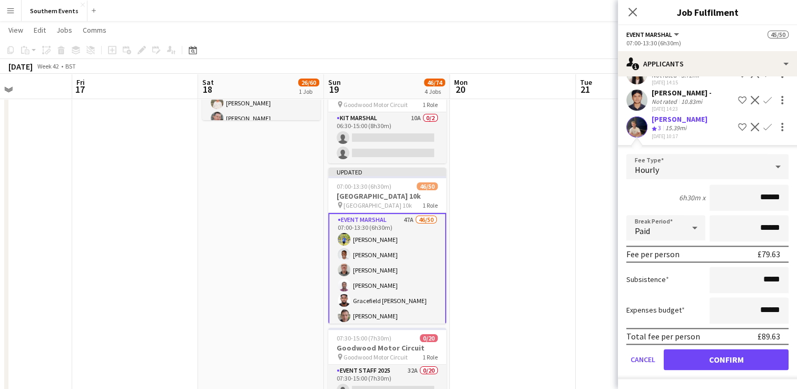
scroll to position [1302, 0]
click at [696, 360] on button "Confirm" at bounding box center [726, 359] width 125 height 21
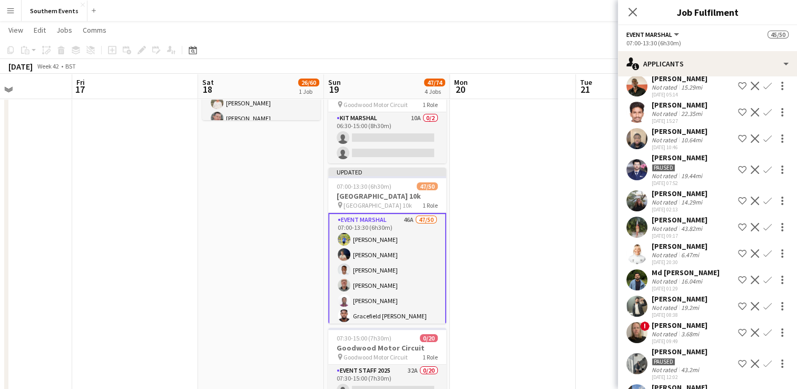
scroll to position [774, 0]
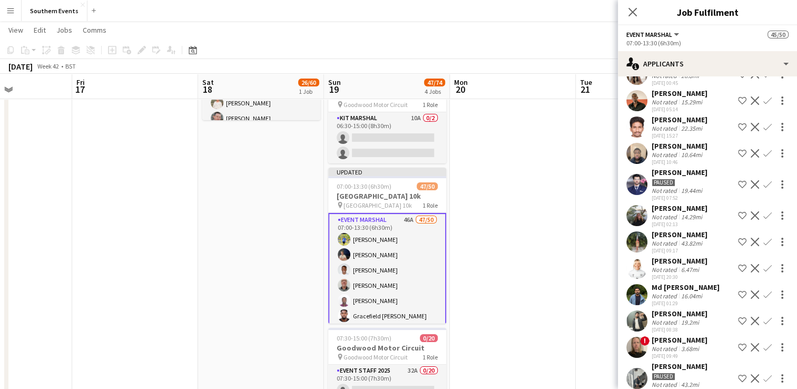
click at [537, 253] on app-date-cell at bounding box center [513, 385] width 126 height 851
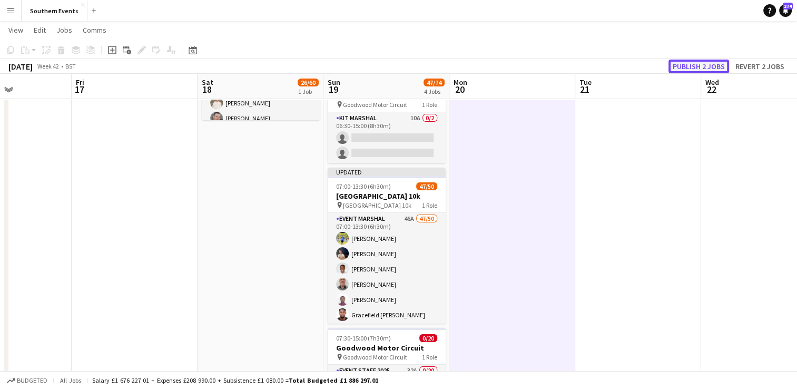
click at [695, 70] on button "Publish 2 jobs" at bounding box center [698, 67] width 61 height 14
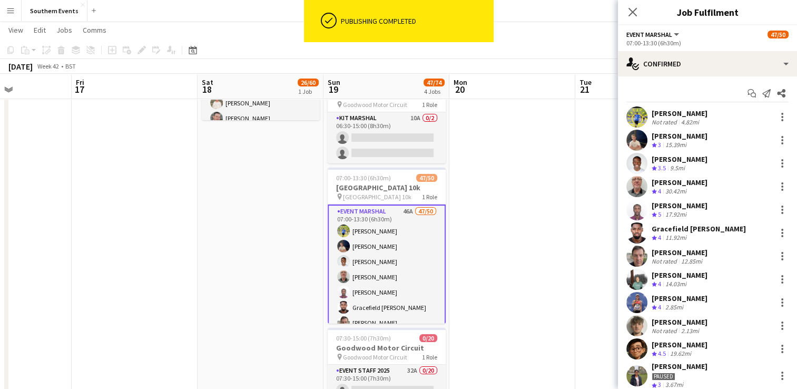
drag, startPoint x: 653, startPoint y: 111, endPoint x: 719, endPoint y: 136, distance: 71.3
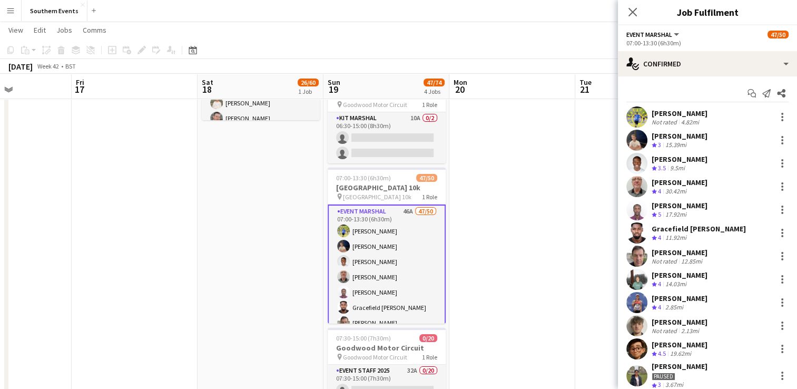
copy div "[PERSON_NAME] Not rated 4.82mi [PERSON_NAME]"
click at [498, 180] on app-date-cell at bounding box center [512, 385] width 126 height 851
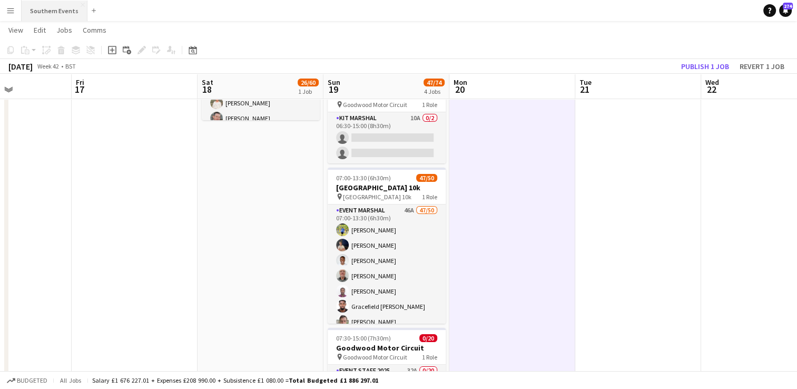
click at [57, 12] on button "Southern Events Close" at bounding box center [55, 11] width 66 height 21
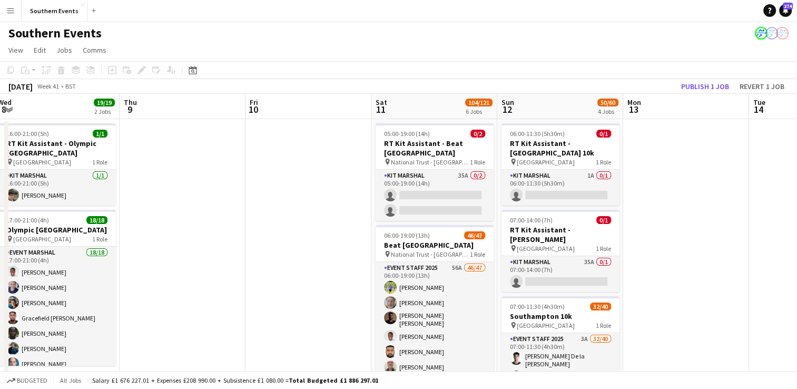
scroll to position [0, 350]
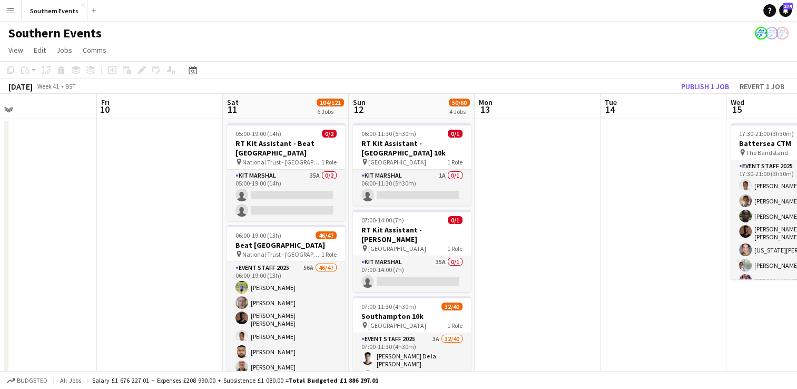
drag, startPoint x: 643, startPoint y: 229, endPoint x: 192, endPoint y: 239, distance: 451.5
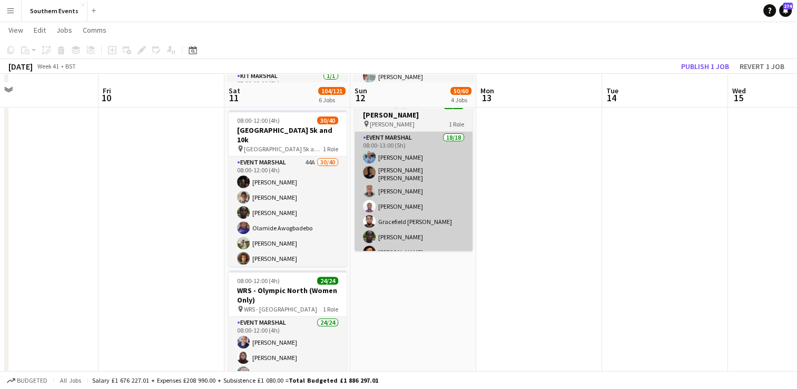
scroll to position [369, 0]
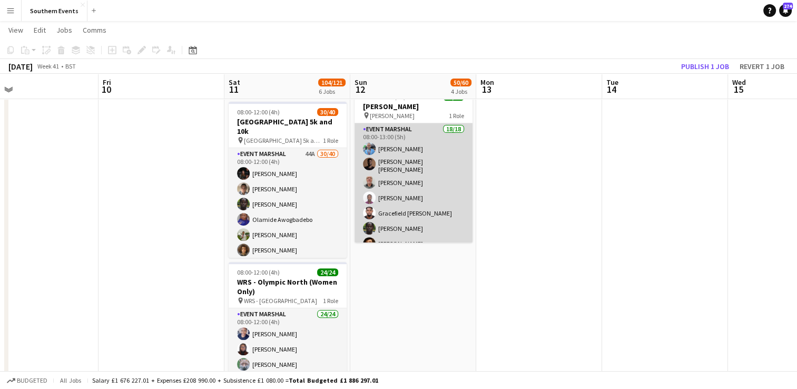
click at [414, 178] on app-card-role "Event Marshal 18/18 08:00-13:00 (5h) [PERSON_NAME] [PERSON_NAME] [PERSON_NAME] …" at bounding box center [413, 272] width 118 height 299
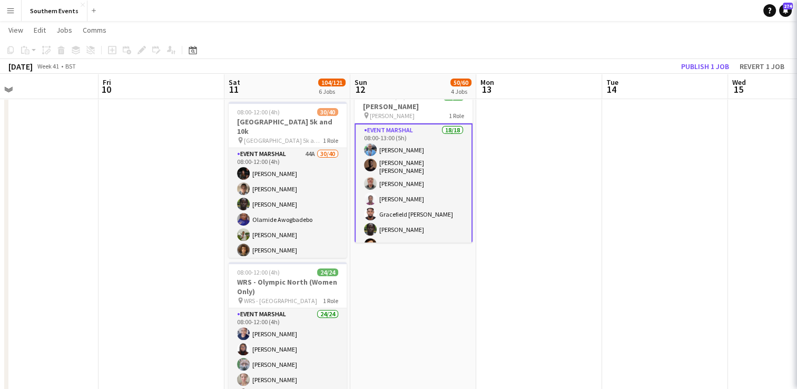
scroll to position [0, 280]
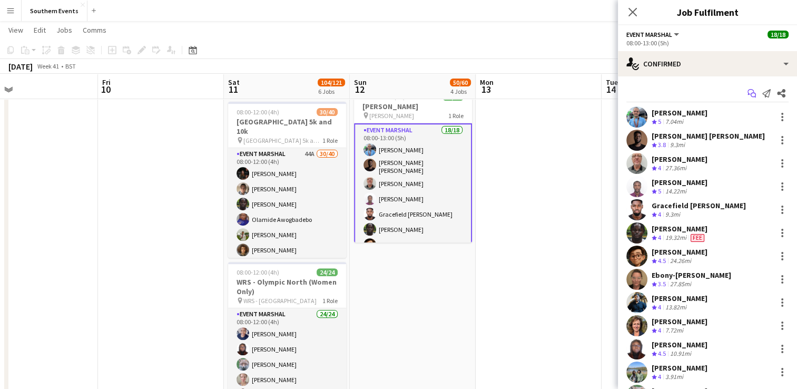
click at [747, 93] on icon "Start chat" at bounding box center [751, 93] width 8 height 8
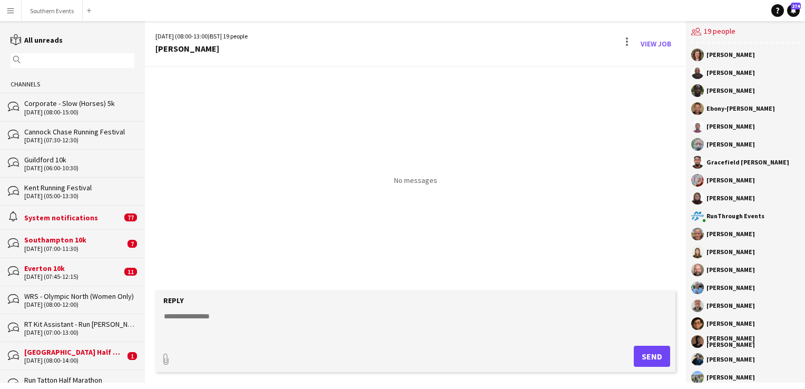
click at [205, 315] on textarea at bounding box center [417, 324] width 509 height 27
paste textarea "**********"
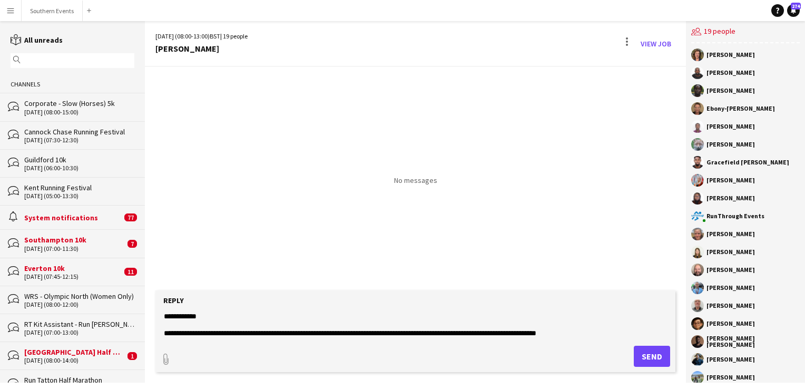
scroll to position [449, 0]
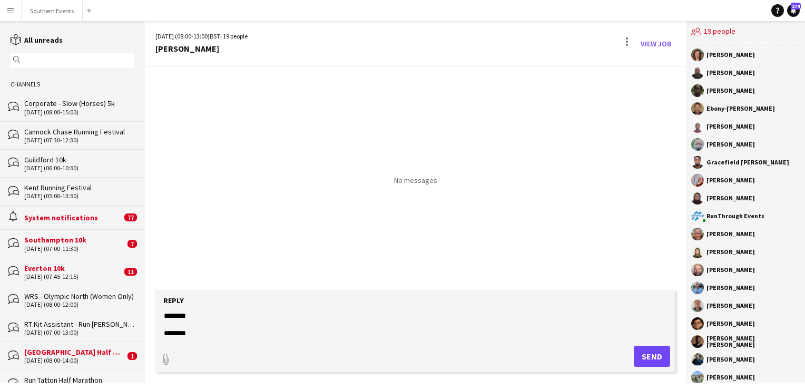
click at [205, 322] on textarea at bounding box center [417, 324] width 509 height 27
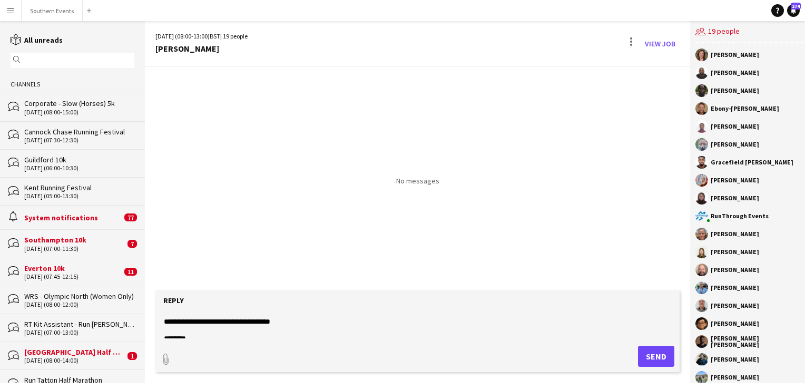
scroll to position [449, 0]
type textarea "**********"
click at [656, 360] on button "Send" at bounding box center [656, 356] width 36 height 21
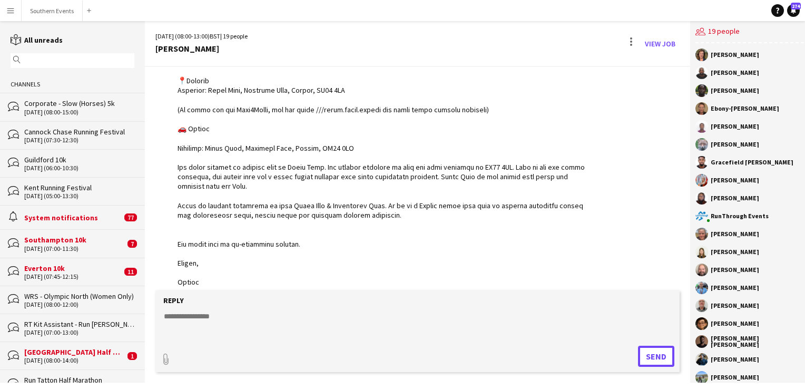
scroll to position [392, 0]
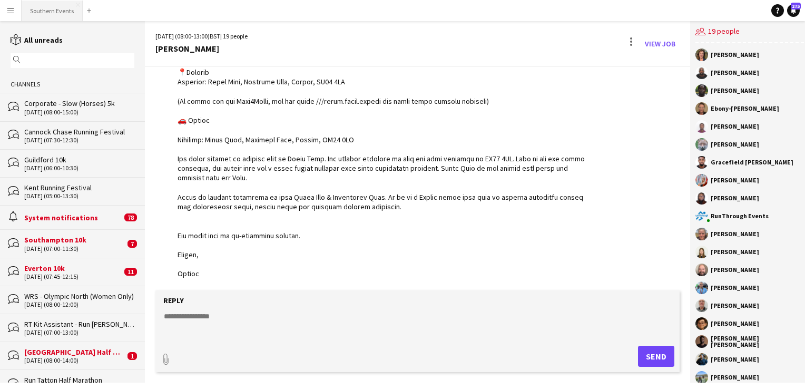
click at [67, 12] on button "Southern Events Close" at bounding box center [52, 11] width 61 height 21
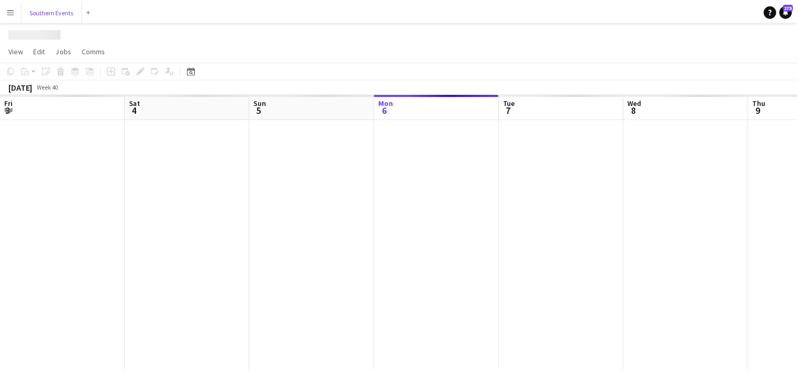
scroll to position [0, 252]
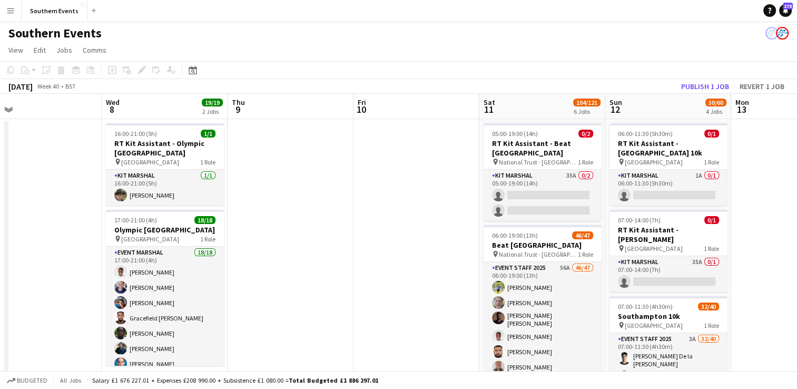
drag, startPoint x: 588, startPoint y: 203, endPoint x: 56, endPoint y: 238, distance: 533.1
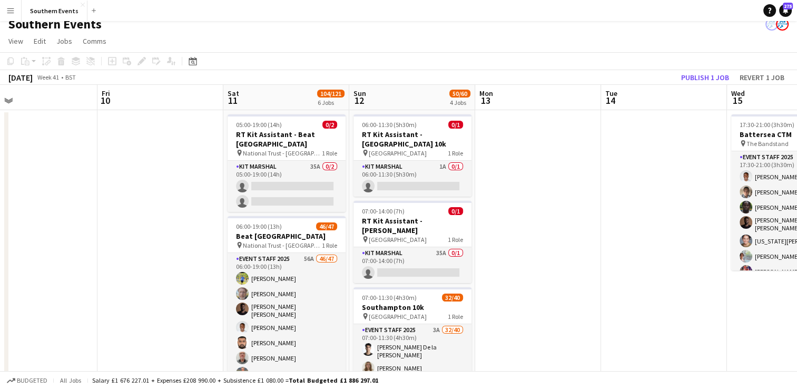
scroll to position [0, 0]
